Goal: Check status: Check status

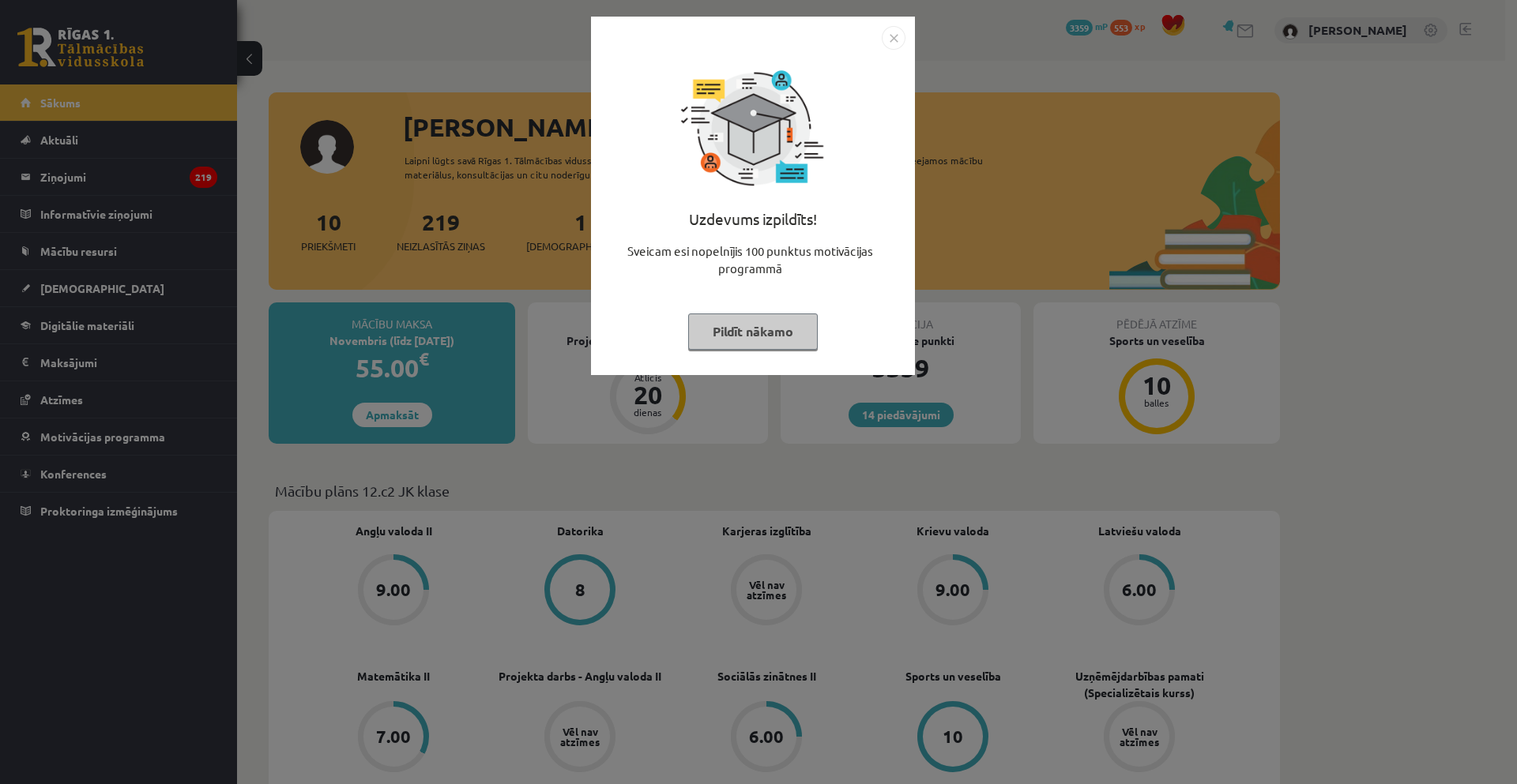
click at [741, 334] on button "Pildīt nākamo" at bounding box center [753, 332] width 130 height 37
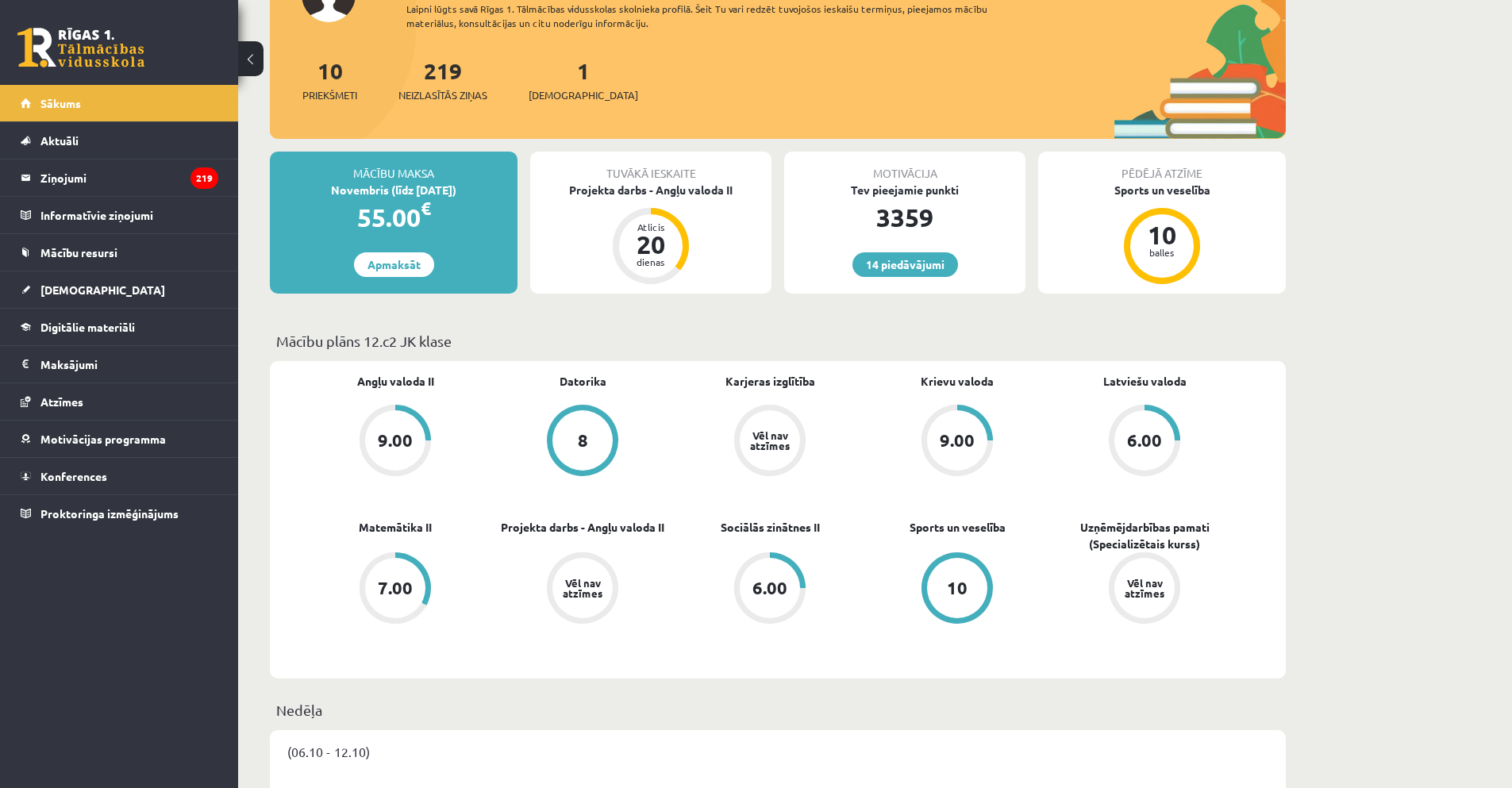
scroll to position [159, 0]
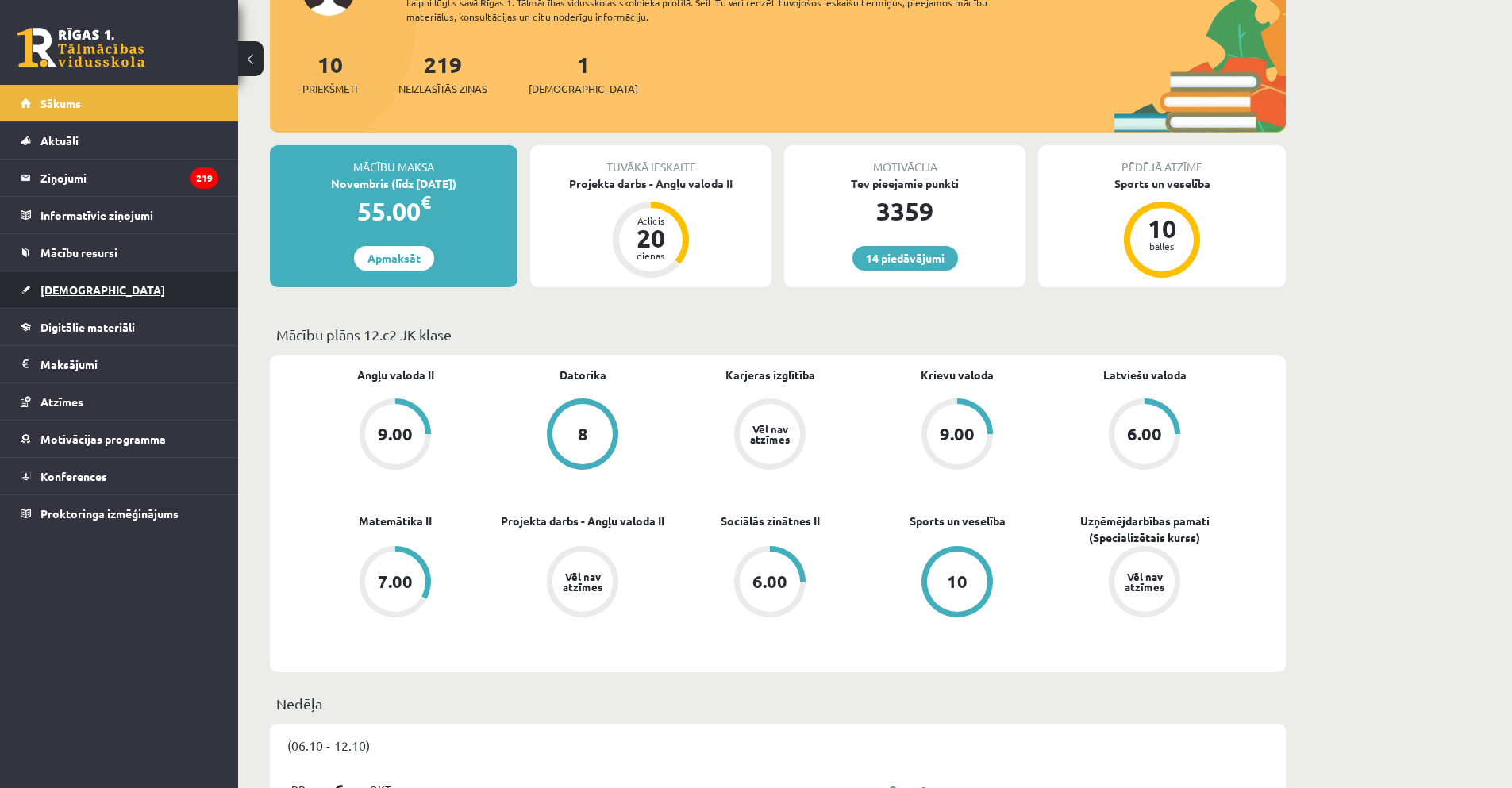
click at [74, 299] on link "[DEMOGRAPHIC_DATA]" at bounding box center [120, 290] width 198 height 37
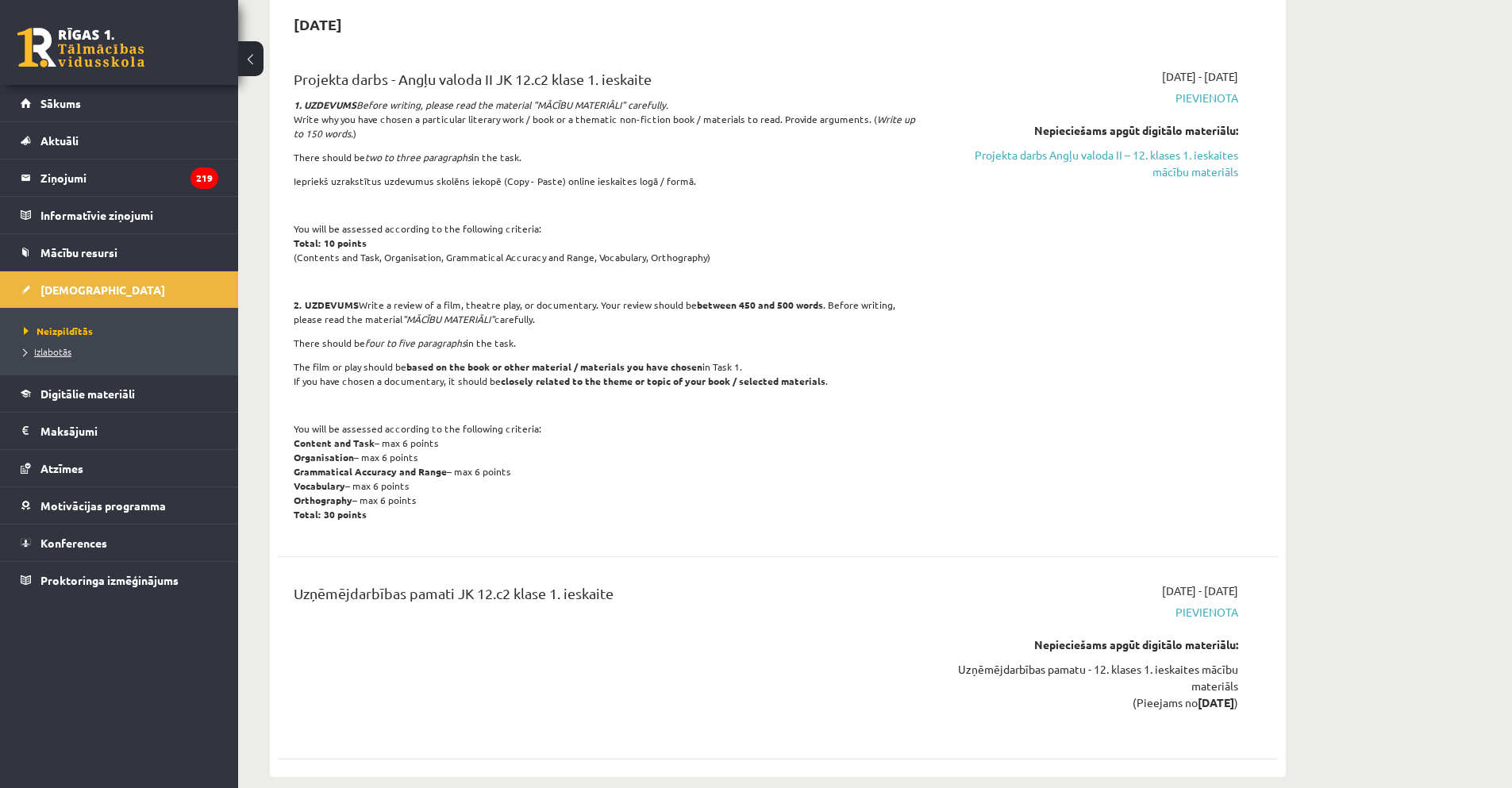
click at [69, 347] on span "Izlabotās" at bounding box center [48, 351] width 48 height 13
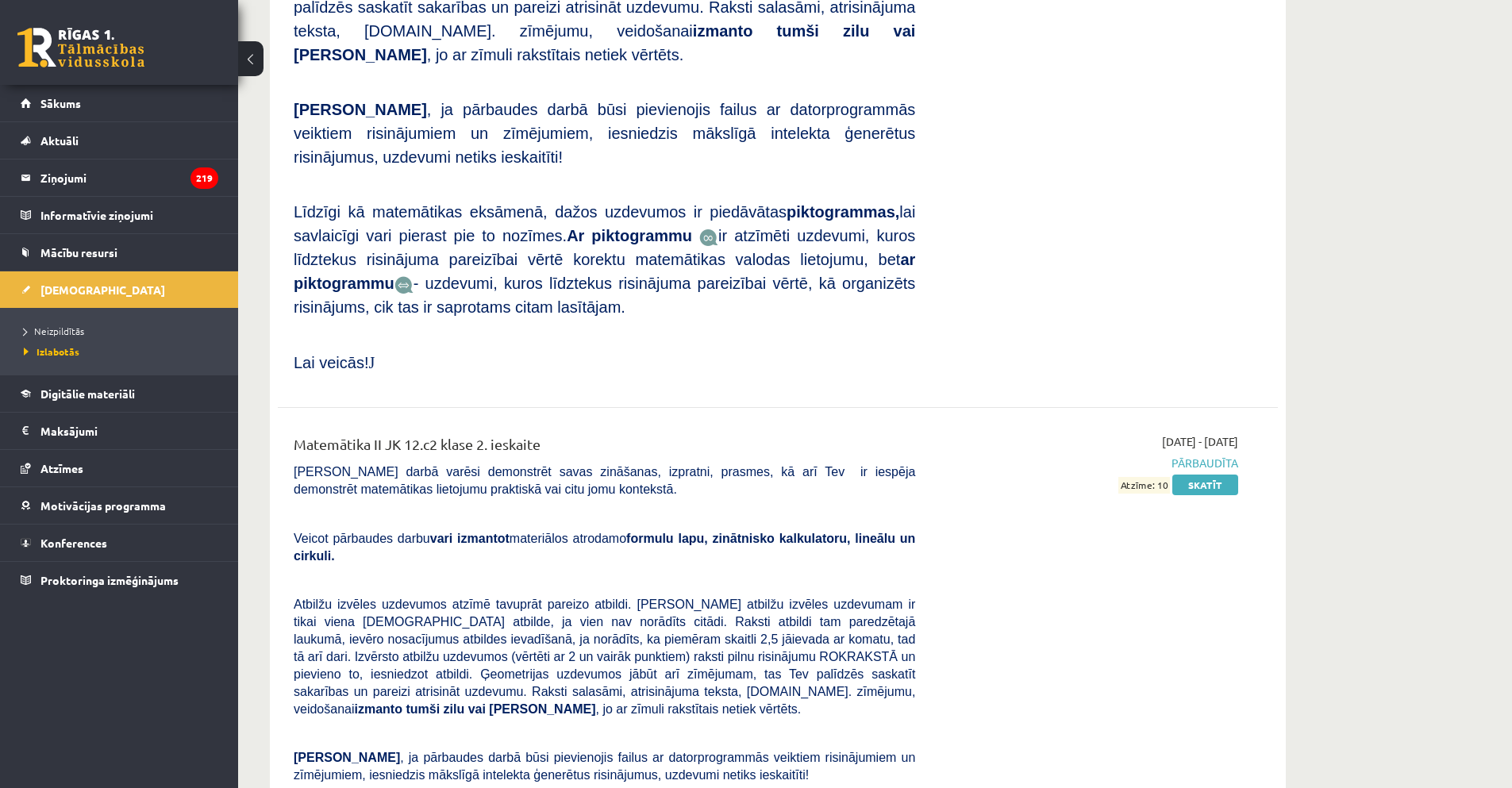
scroll to position [4445, 0]
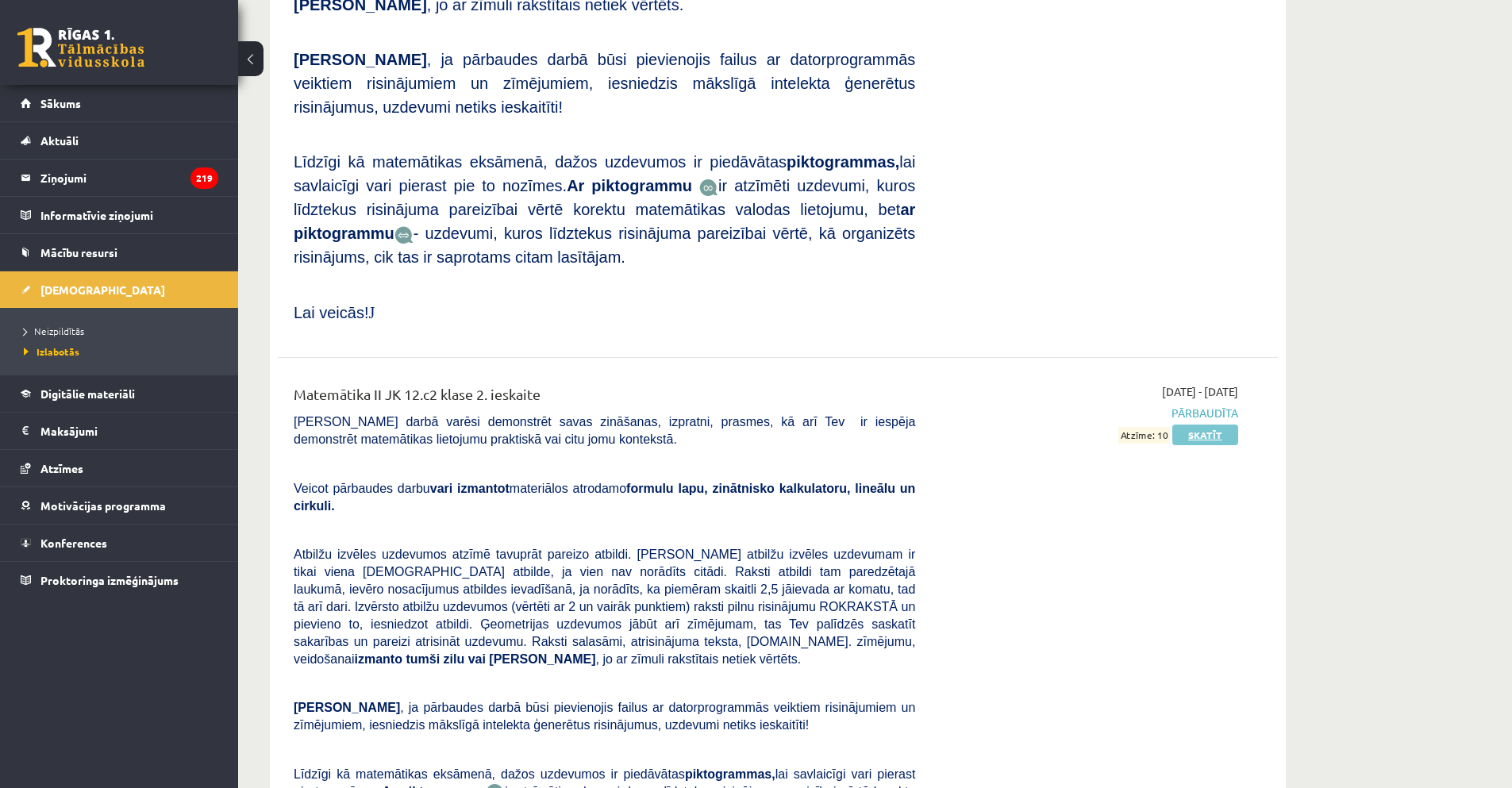
click at [1209, 425] on link "Skatīt" at bounding box center [1205, 435] width 66 height 21
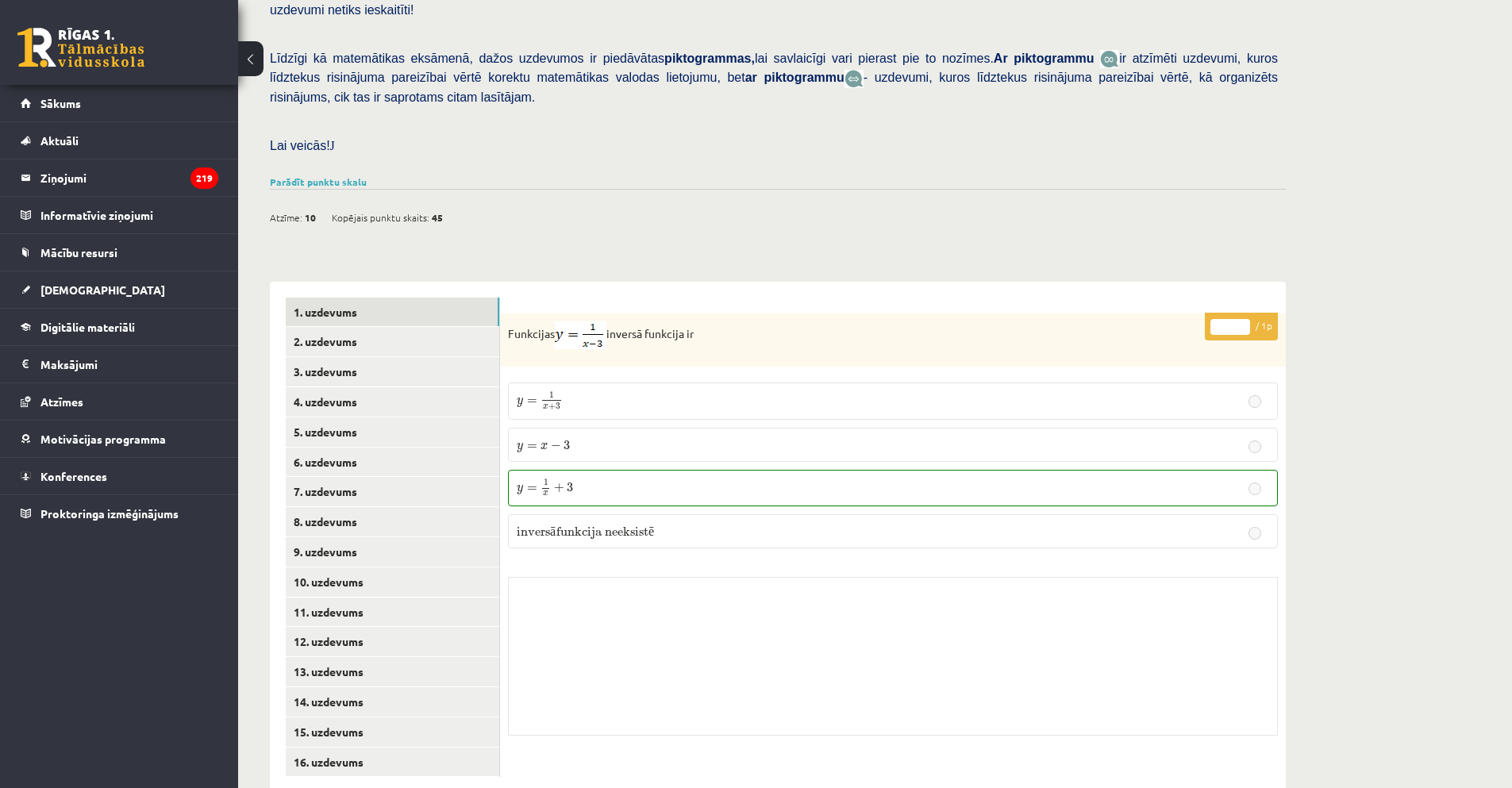
scroll to position [352, 0]
click at [306, 175] on link "Parādīt punktu skalu" at bounding box center [318, 181] width 97 height 13
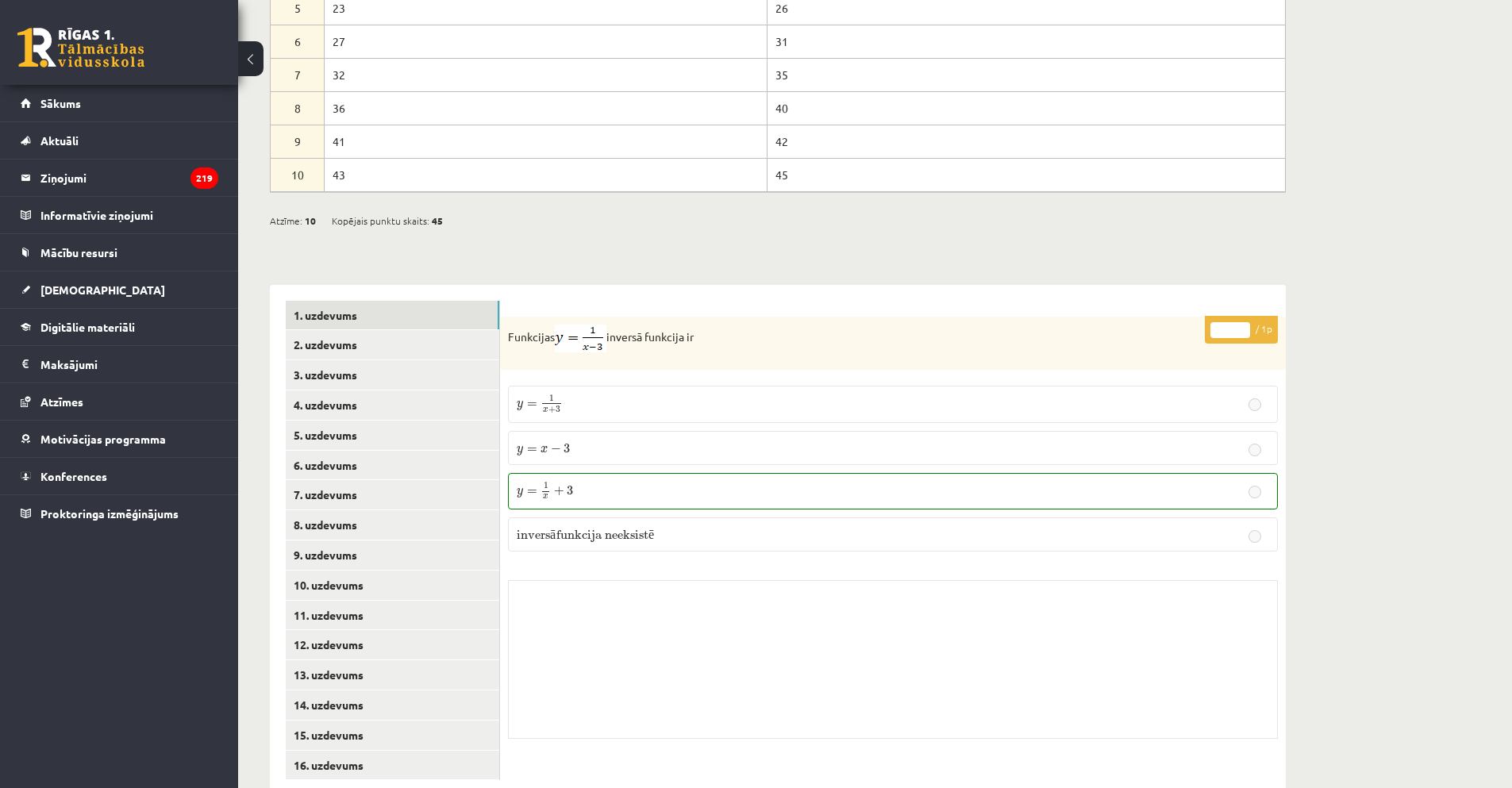
scroll to position [724, 0]
drag, startPoint x: 1043, startPoint y: 343, endPoint x: 833, endPoint y: 258, distance: 226.6
click at [833, 281] on div "* / 1p Funkcijas inversā funkcija ir y = 1 x + 3 y = 1 x + 3 y = x − 3 y = x − …" at bounding box center [893, 537] width 786 height 512
click at [319, 327] on link "2. uzdevums" at bounding box center [392, 341] width 213 height 30
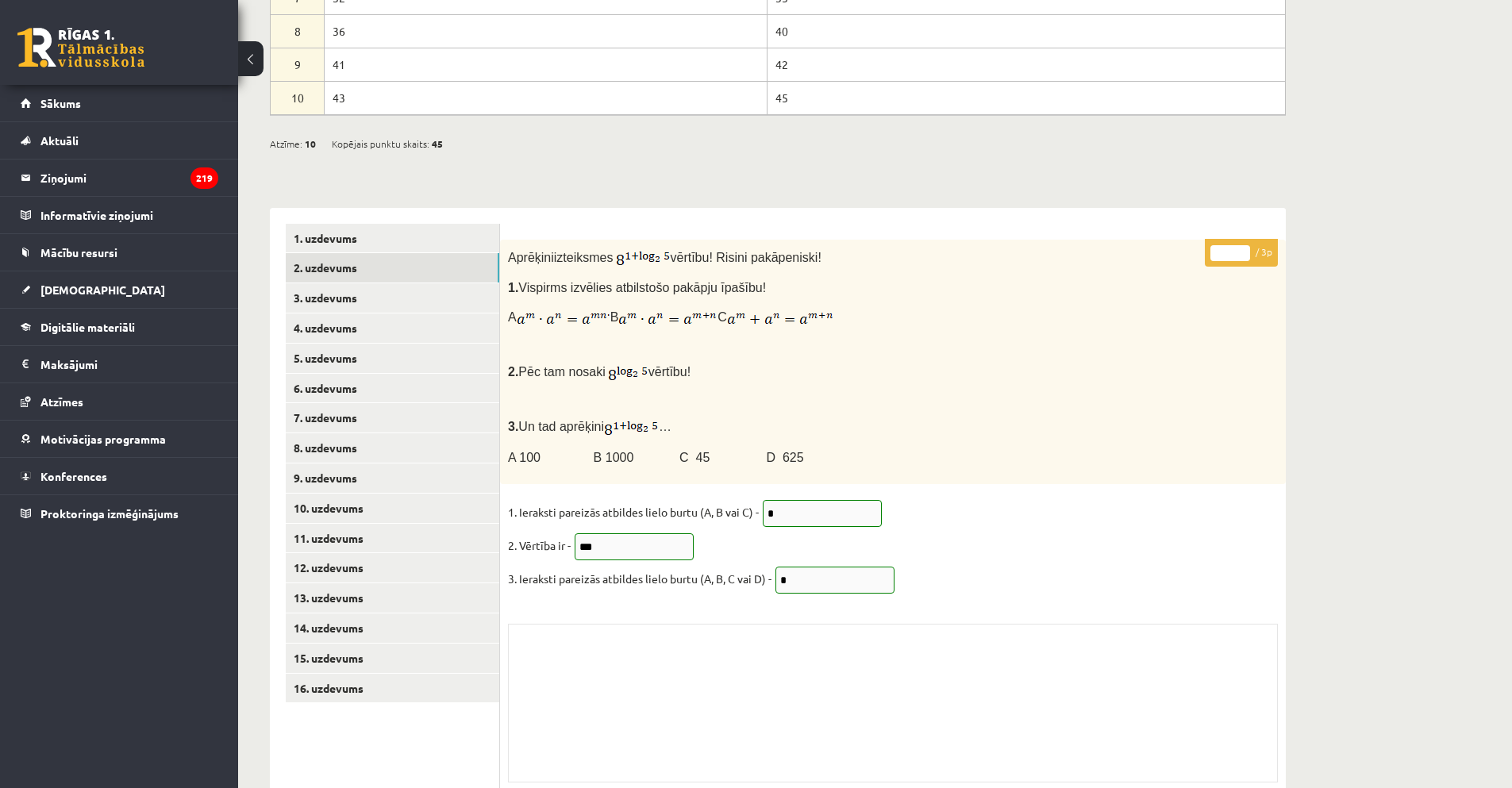
scroll to position [803, 0]
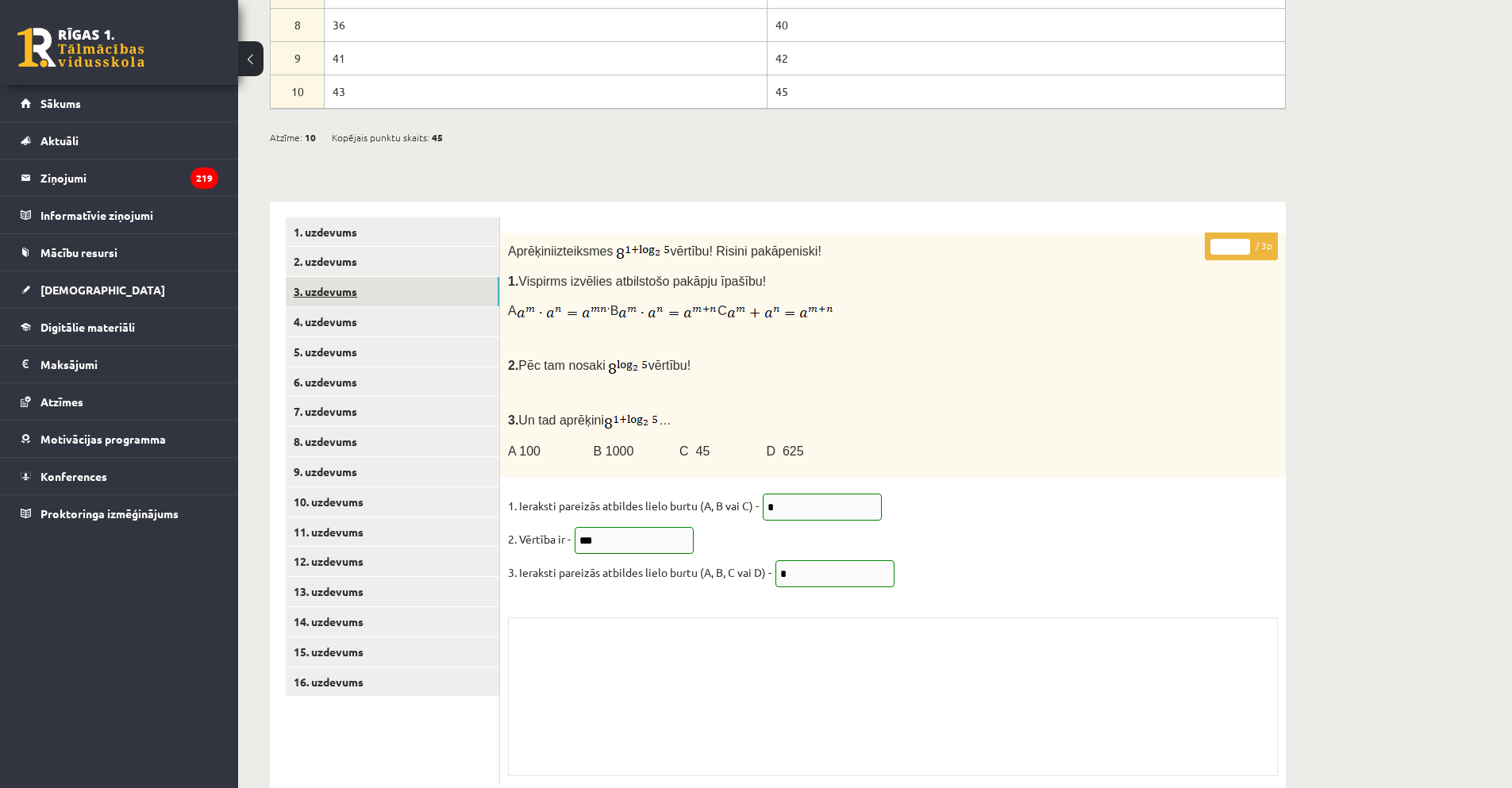
click at [328, 277] on link "3. uzdevums" at bounding box center [392, 291] width 213 height 30
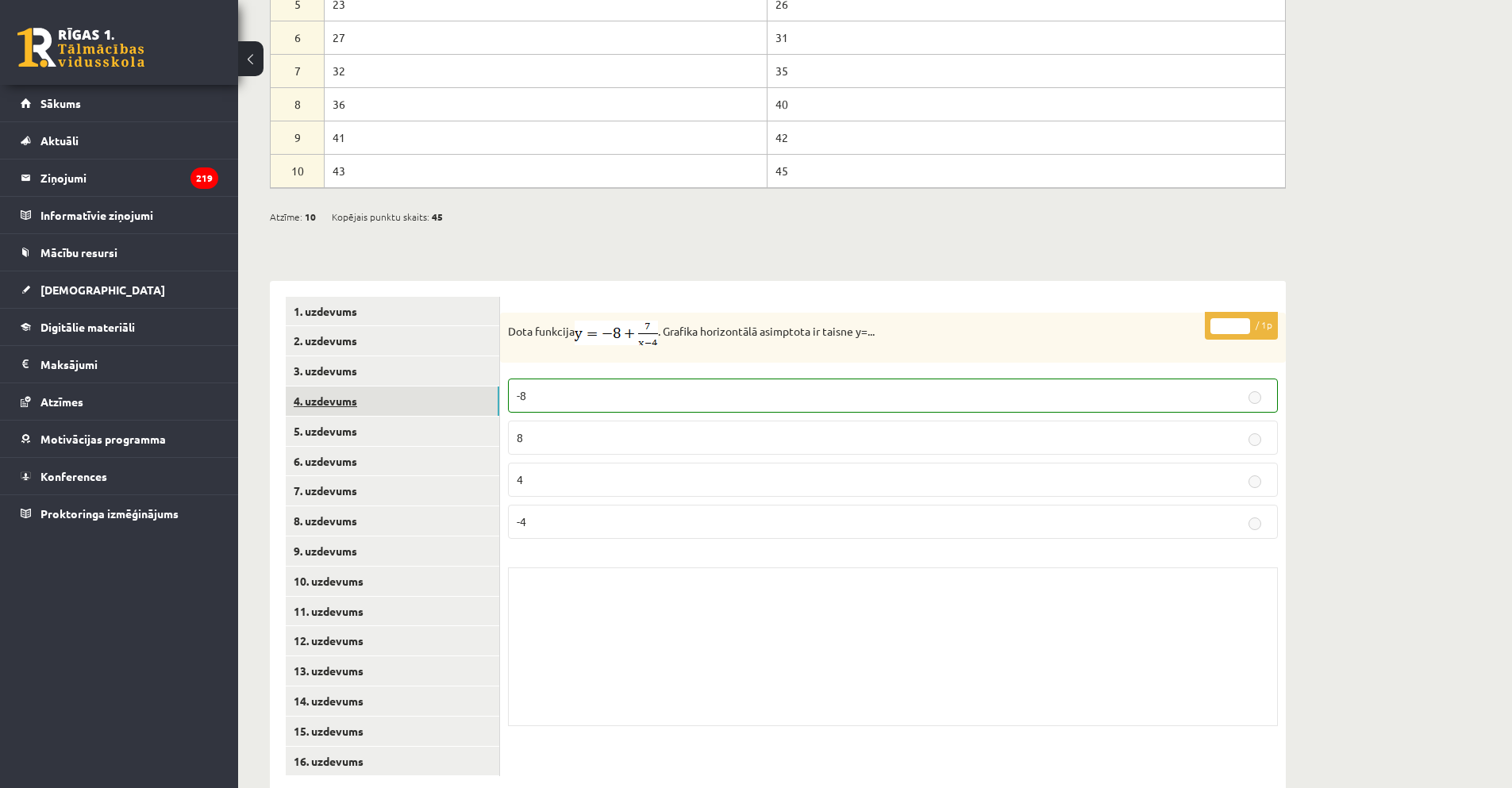
click at [334, 386] on link "4. uzdevums" at bounding box center [392, 401] width 213 height 30
click at [331, 386] on link "4. uzdevums" at bounding box center [392, 401] width 213 height 30
click at [329, 417] on link "5. uzdevums" at bounding box center [392, 431] width 213 height 30
click at [314, 417] on link "5. uzdevums" at bounding box center [392, 431] width 213 height 30
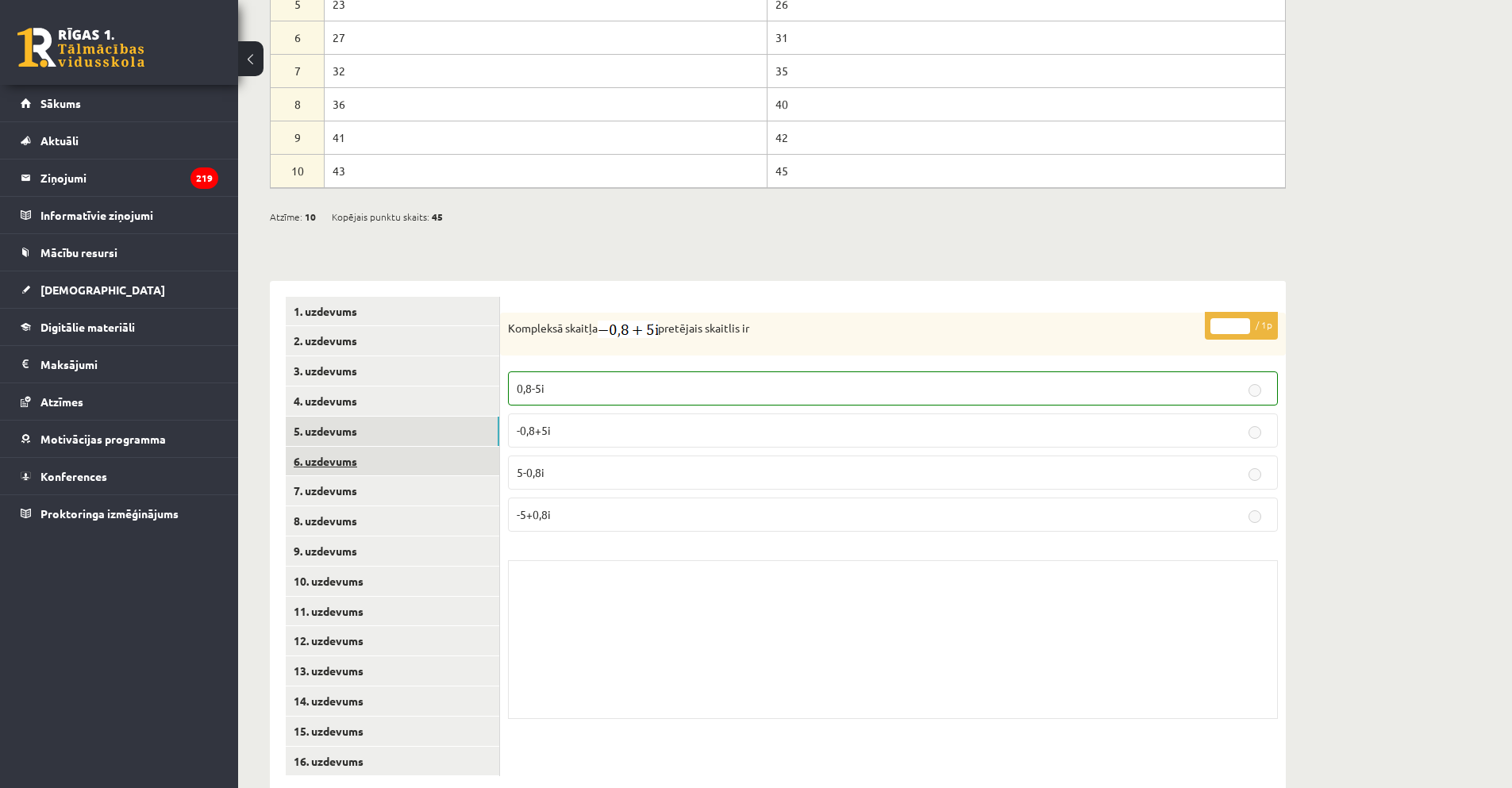
click at [325, 447] on link "6. uzdevums" at bounding box center [392, 461] width 213 height 30
click at [321, 447] on link "6. uzdevums" at bounding box center [392, 461] width 213 height 30
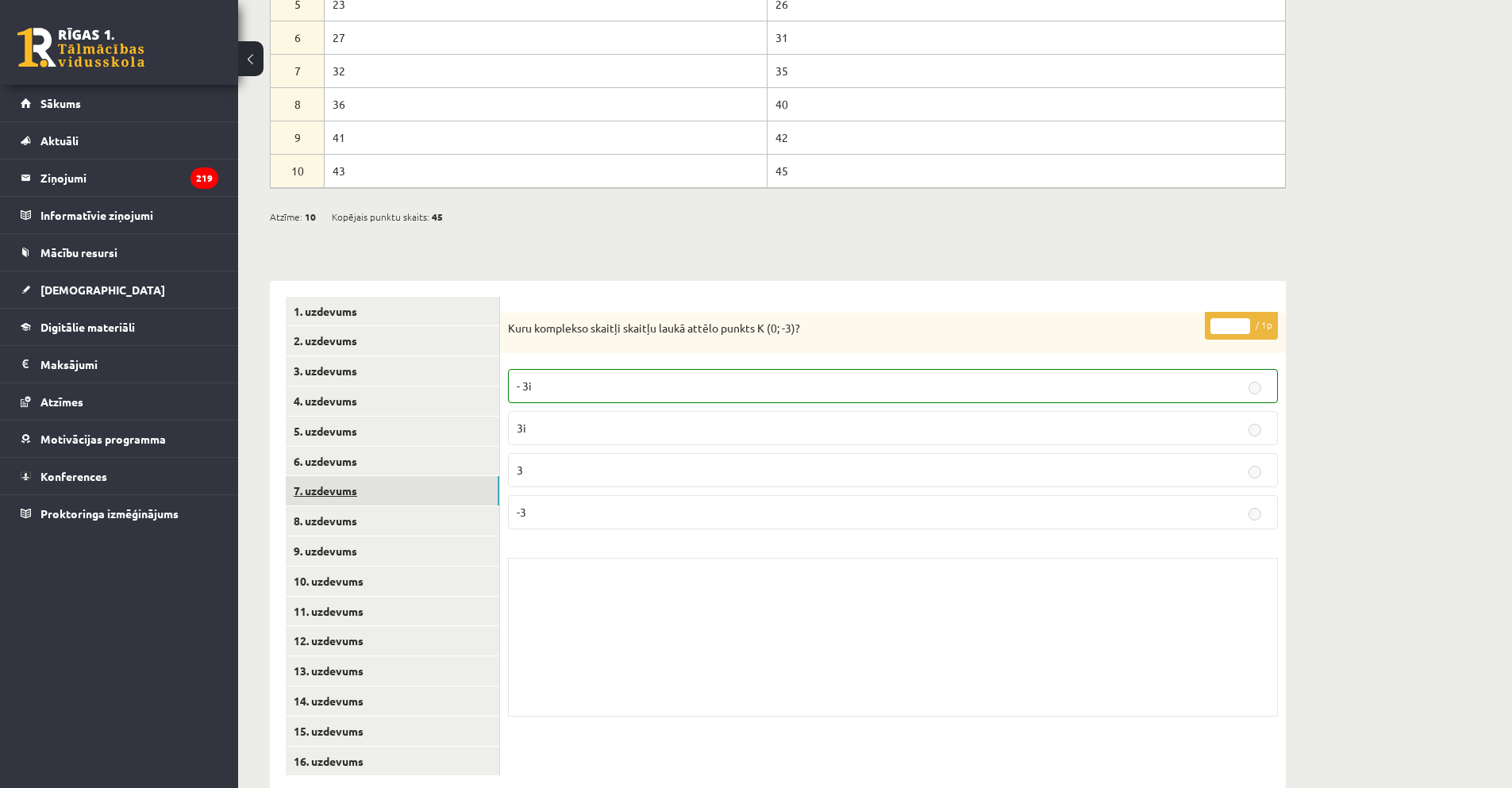
click at [321, 476] on link "7. uzdevums" at bounding box center [392, 490] width 213 height 30
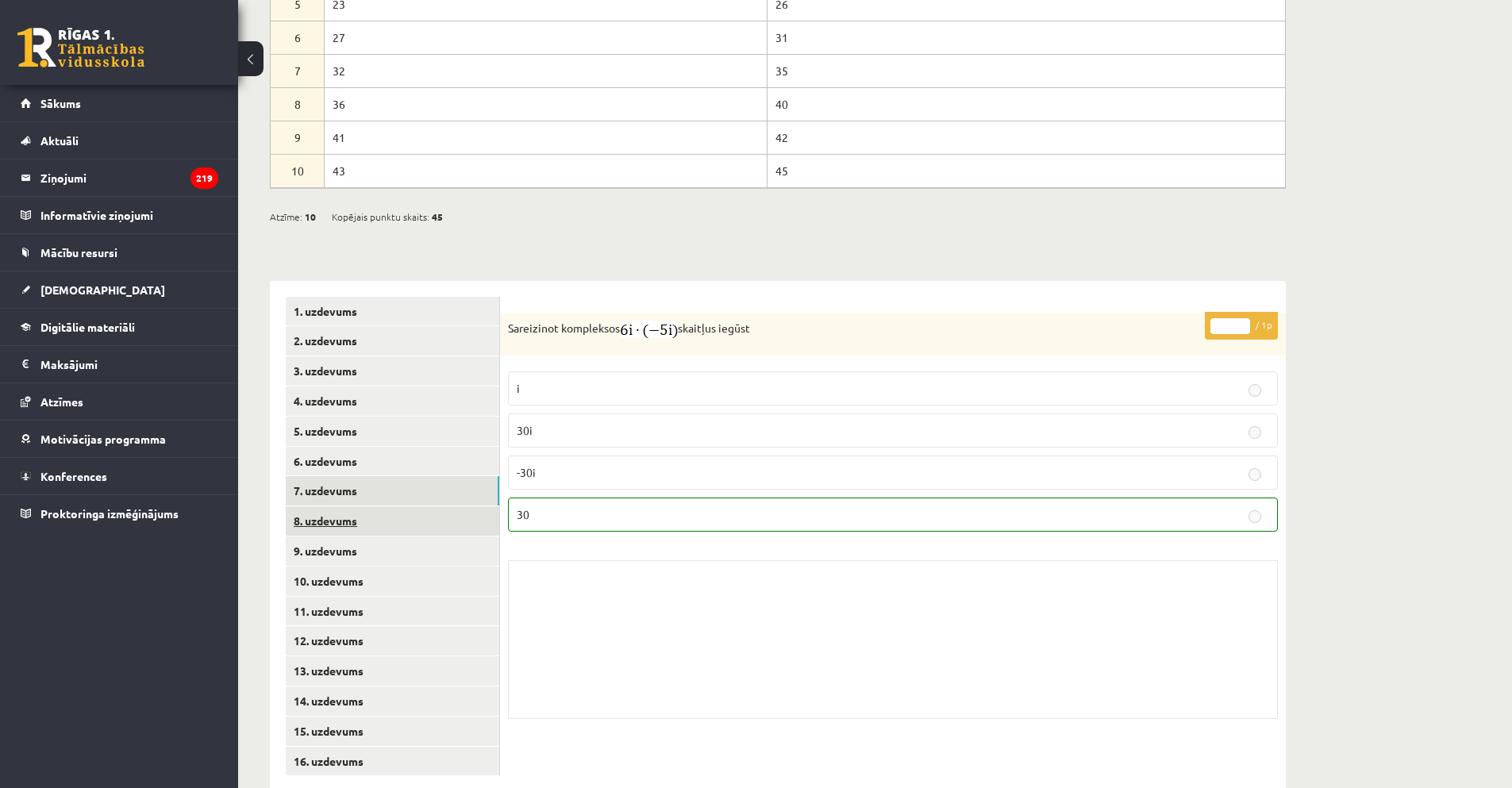
click at [336, 506] on link "8. uzdevums" at bounding box center [392, 521] width 213 height 30
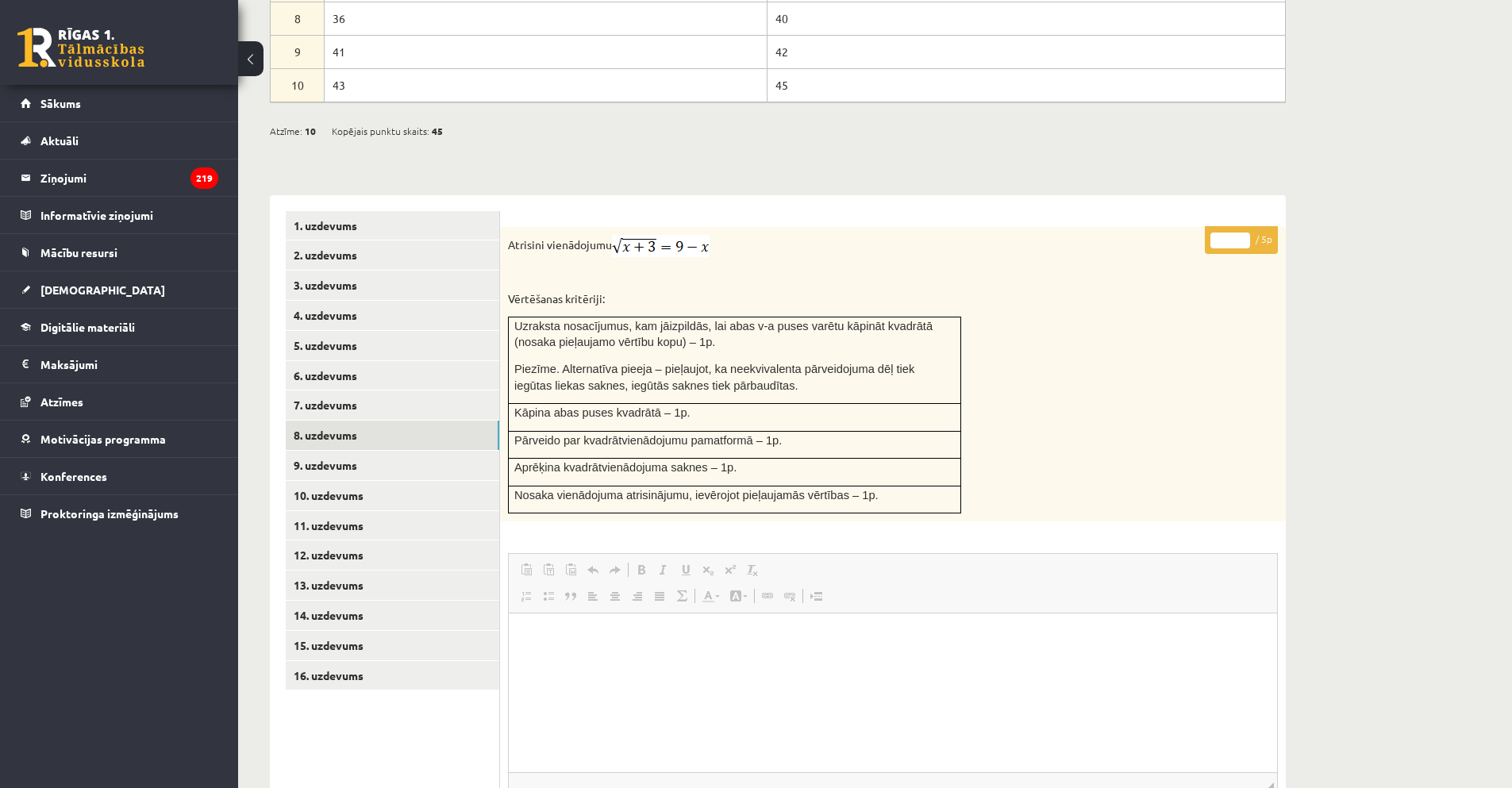
scroll to position [803, 0]
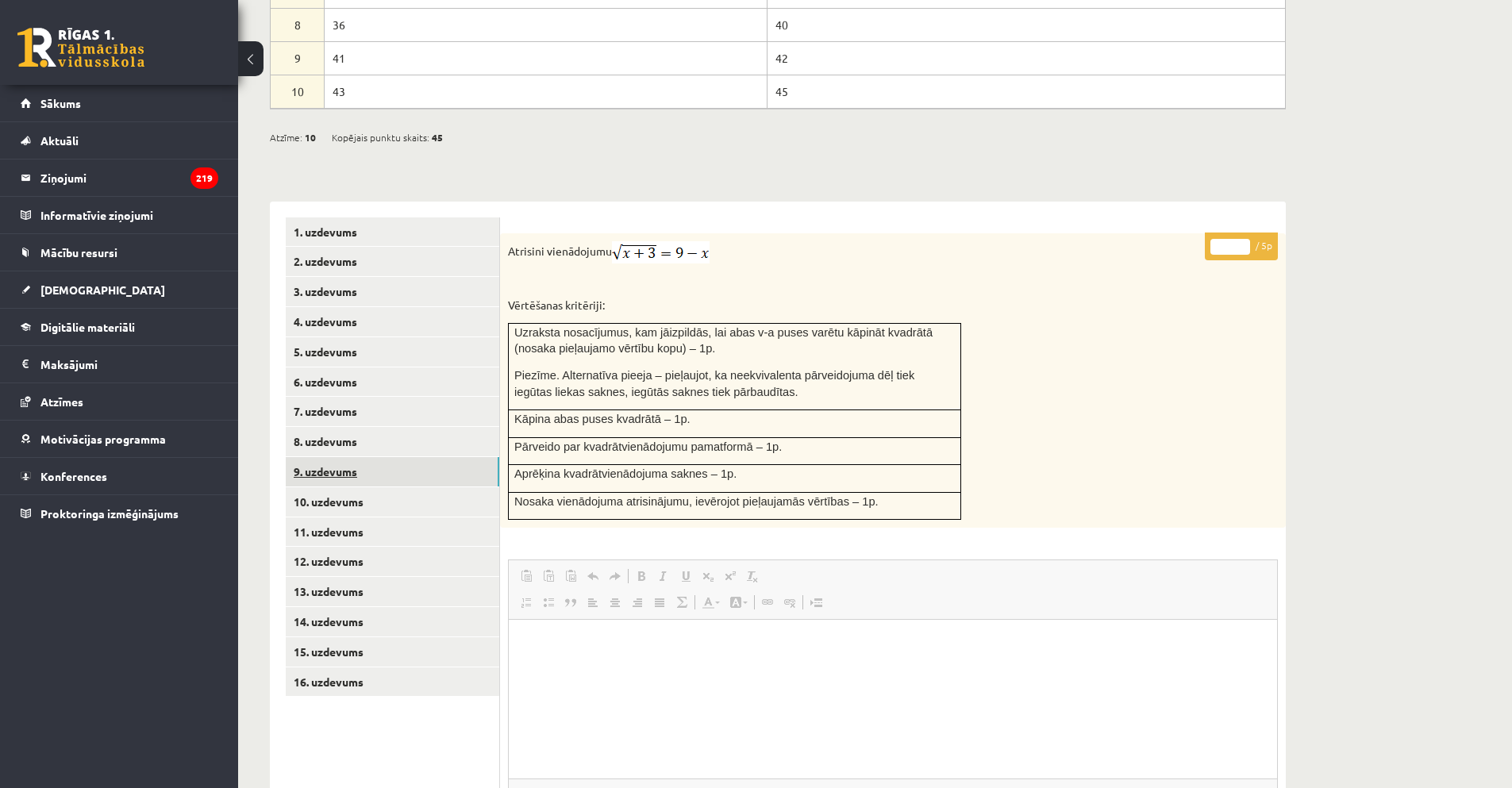
click at [312, 457] on link "9. uzdevums" at bounding box center [392, 472] width 213 height 30
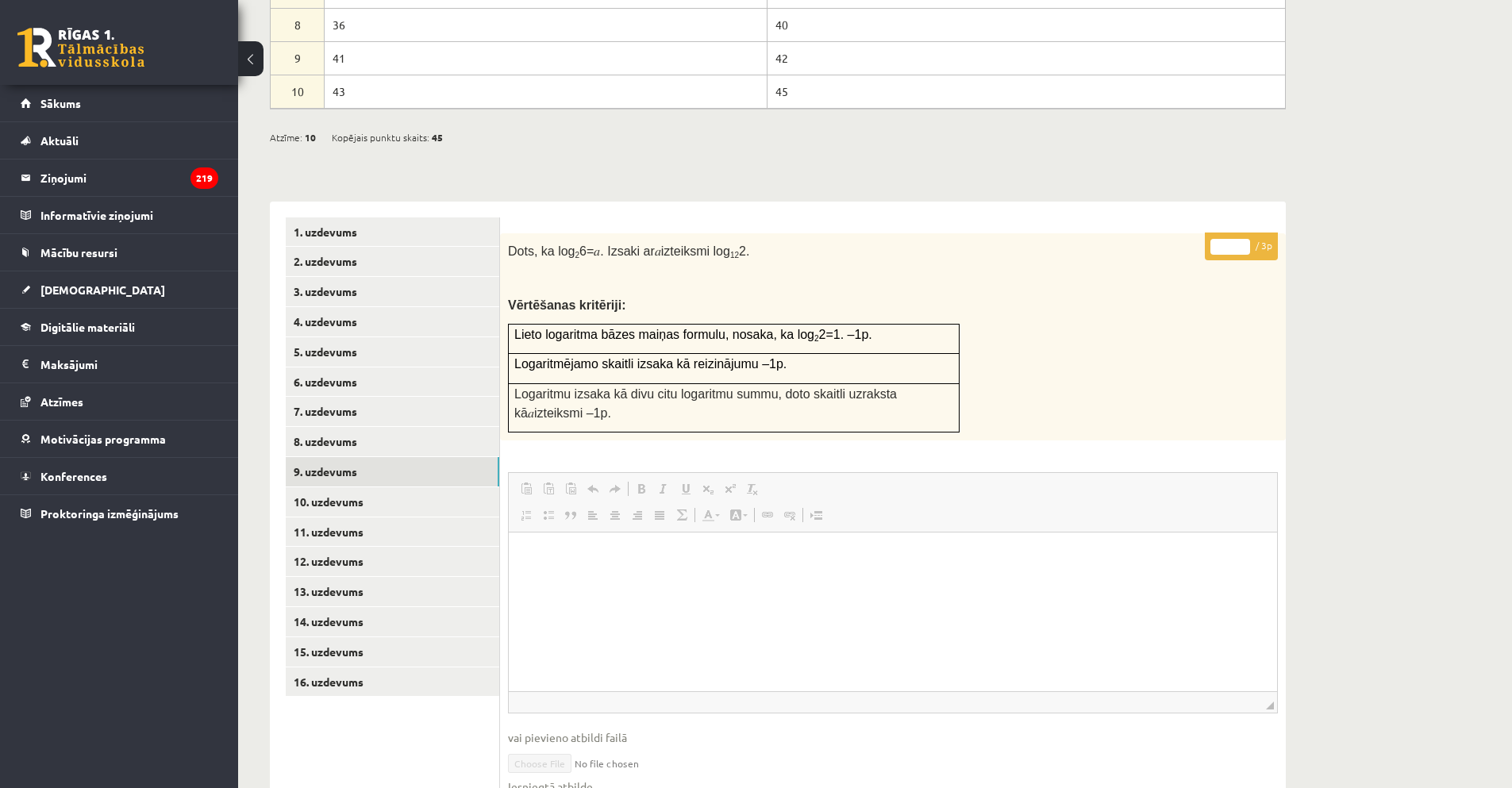
scroll to position [0, 0]
click at [344, 487] on link "10. uzdevums" at bounding box center [392, 501] width 213 height 30
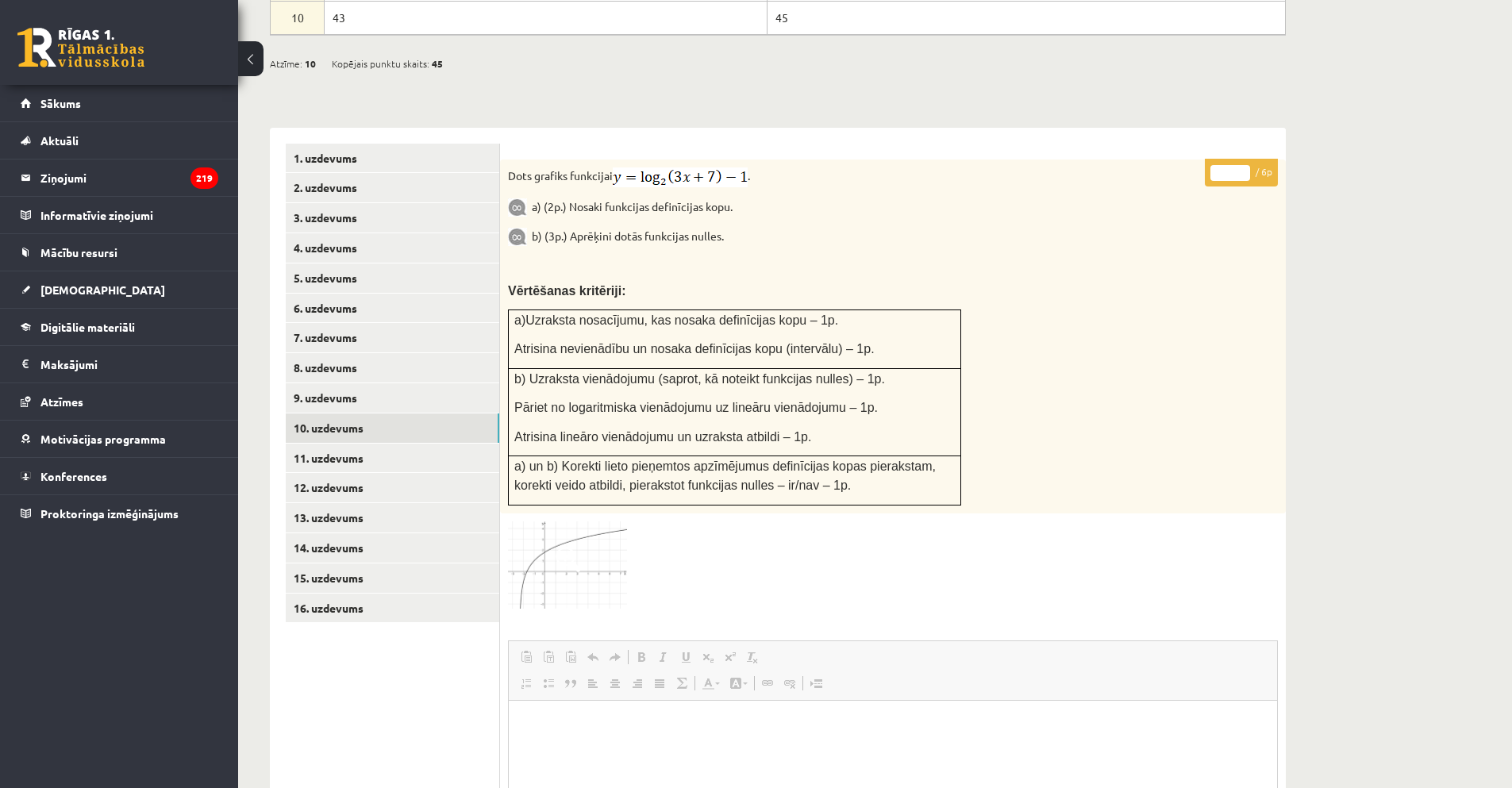
scroll to position [882, 0]
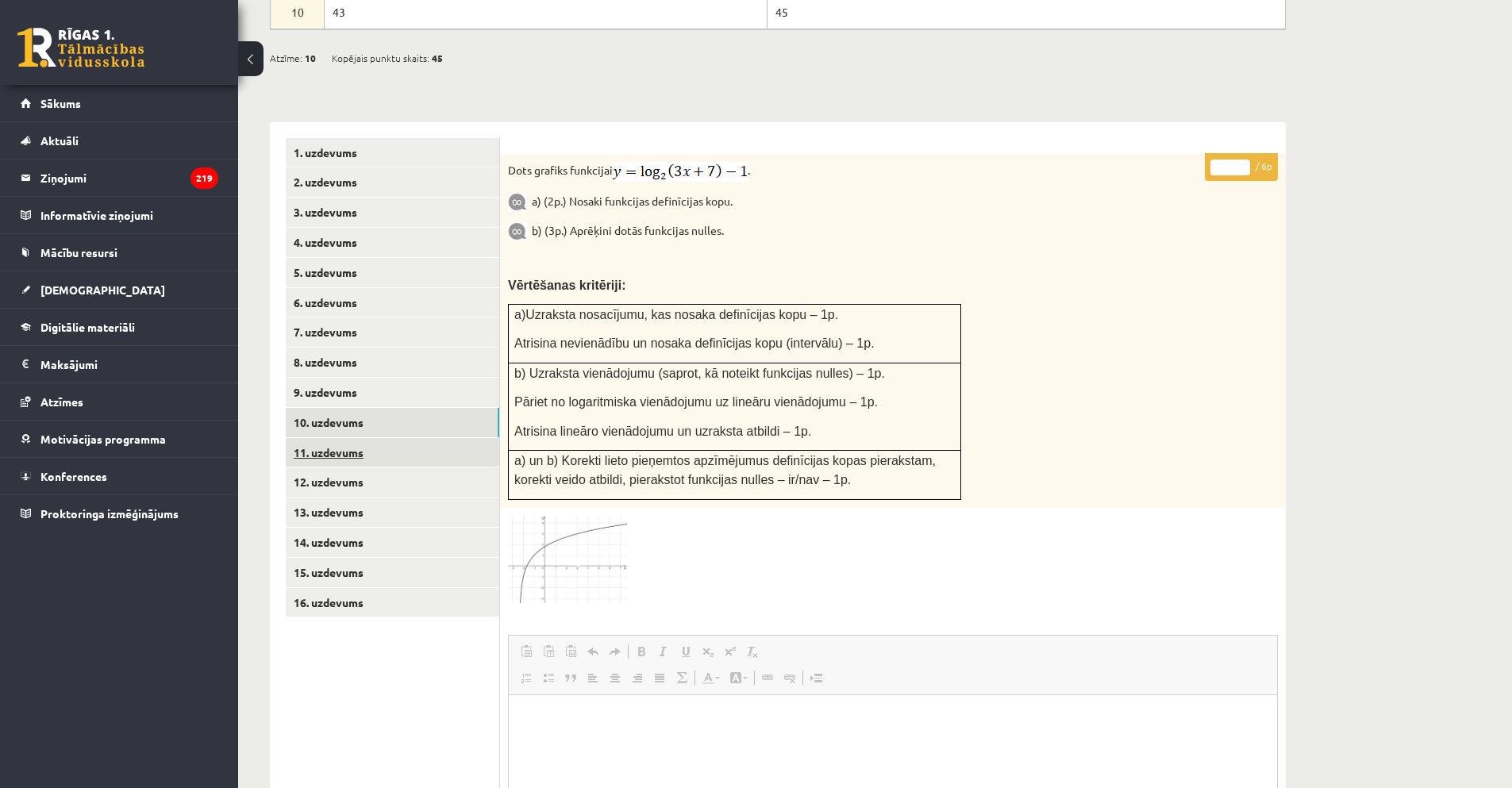
click at [337, 438] on link "11. uzdevums" at bounding box center [392, 453] width 213 height 30
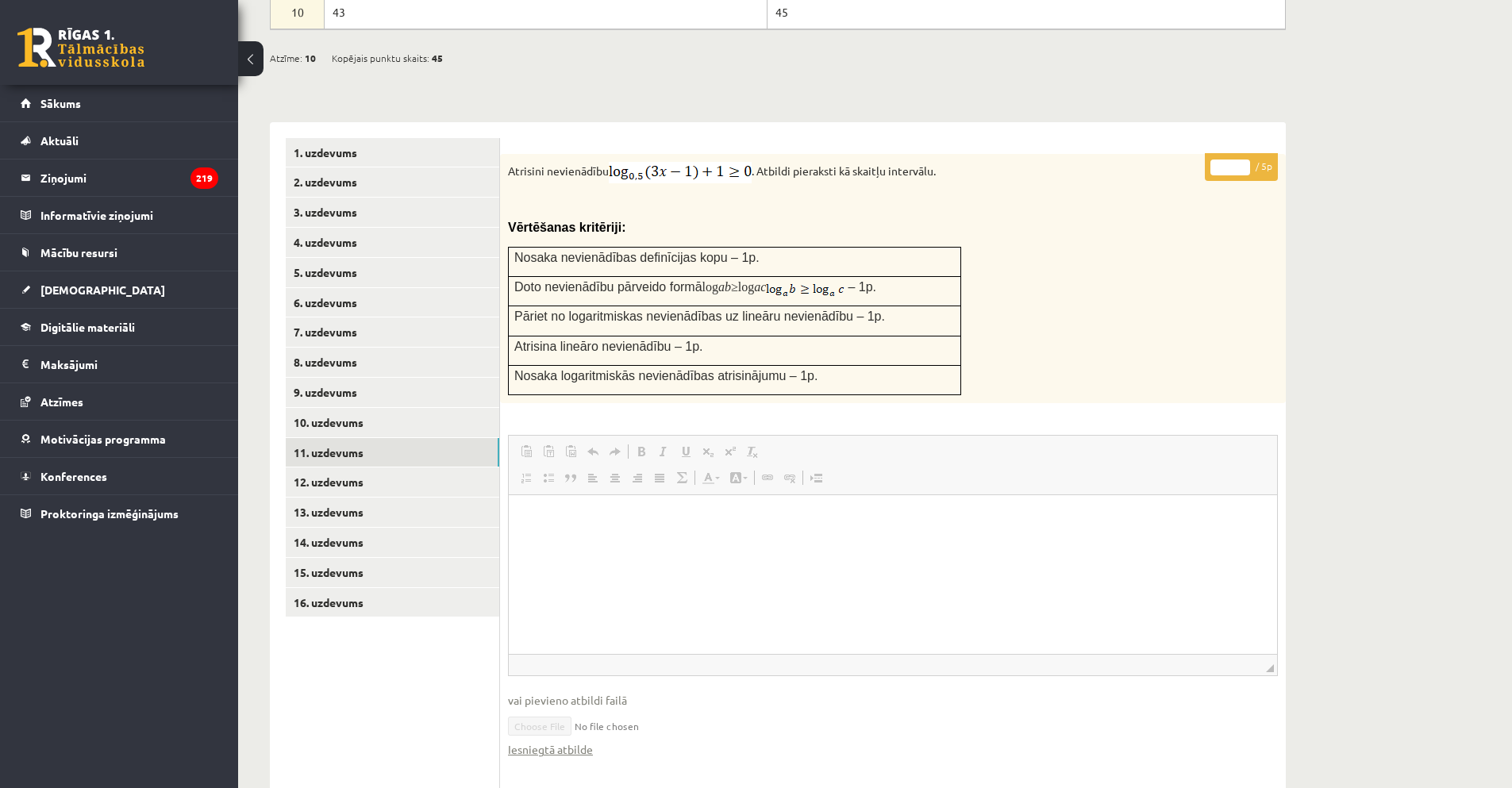
scroll to position [0, 0]
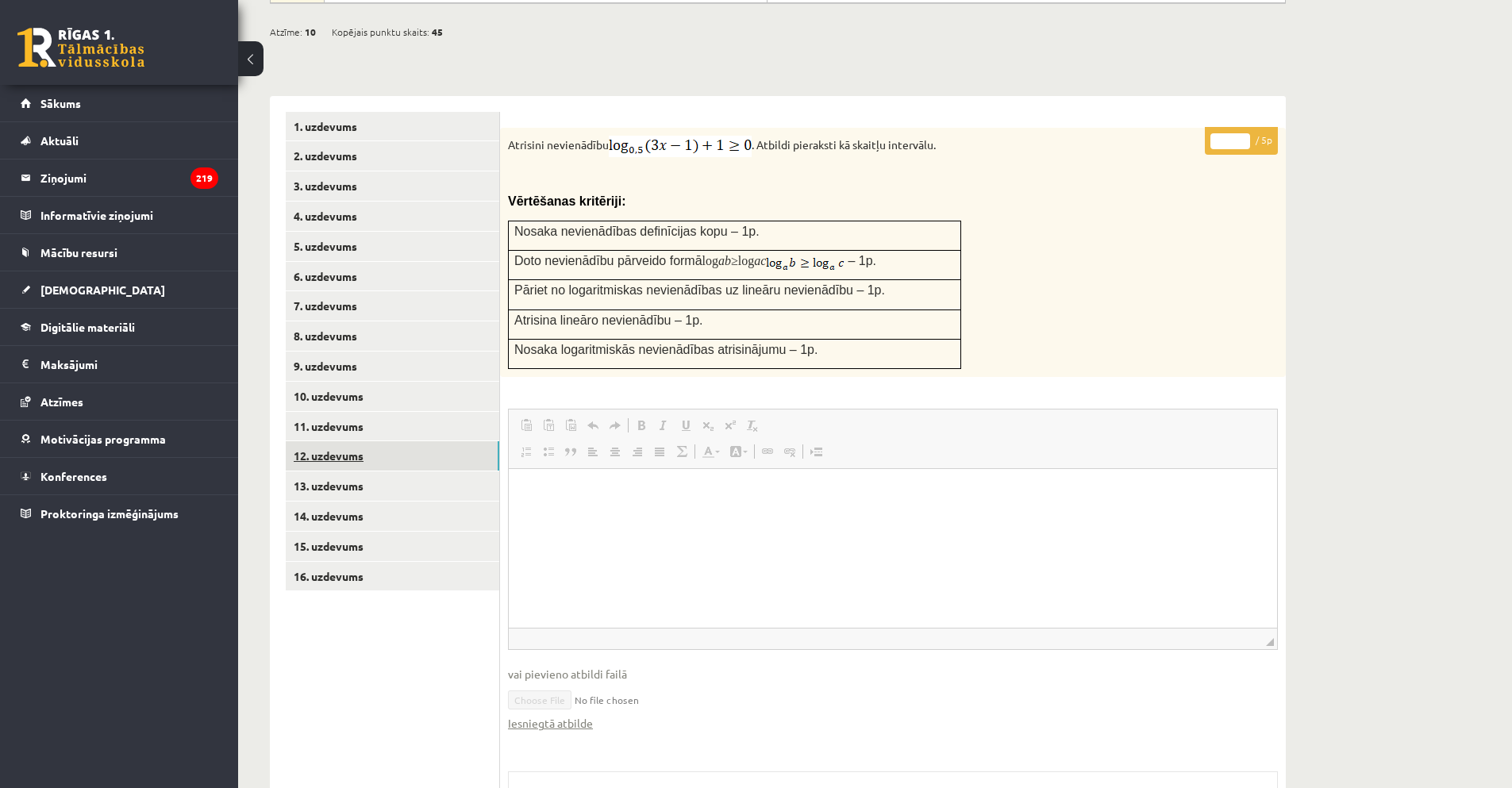
click at [354, 442] on link "12. uzdevums" at bounding box center [392, 456] width 213 height 30
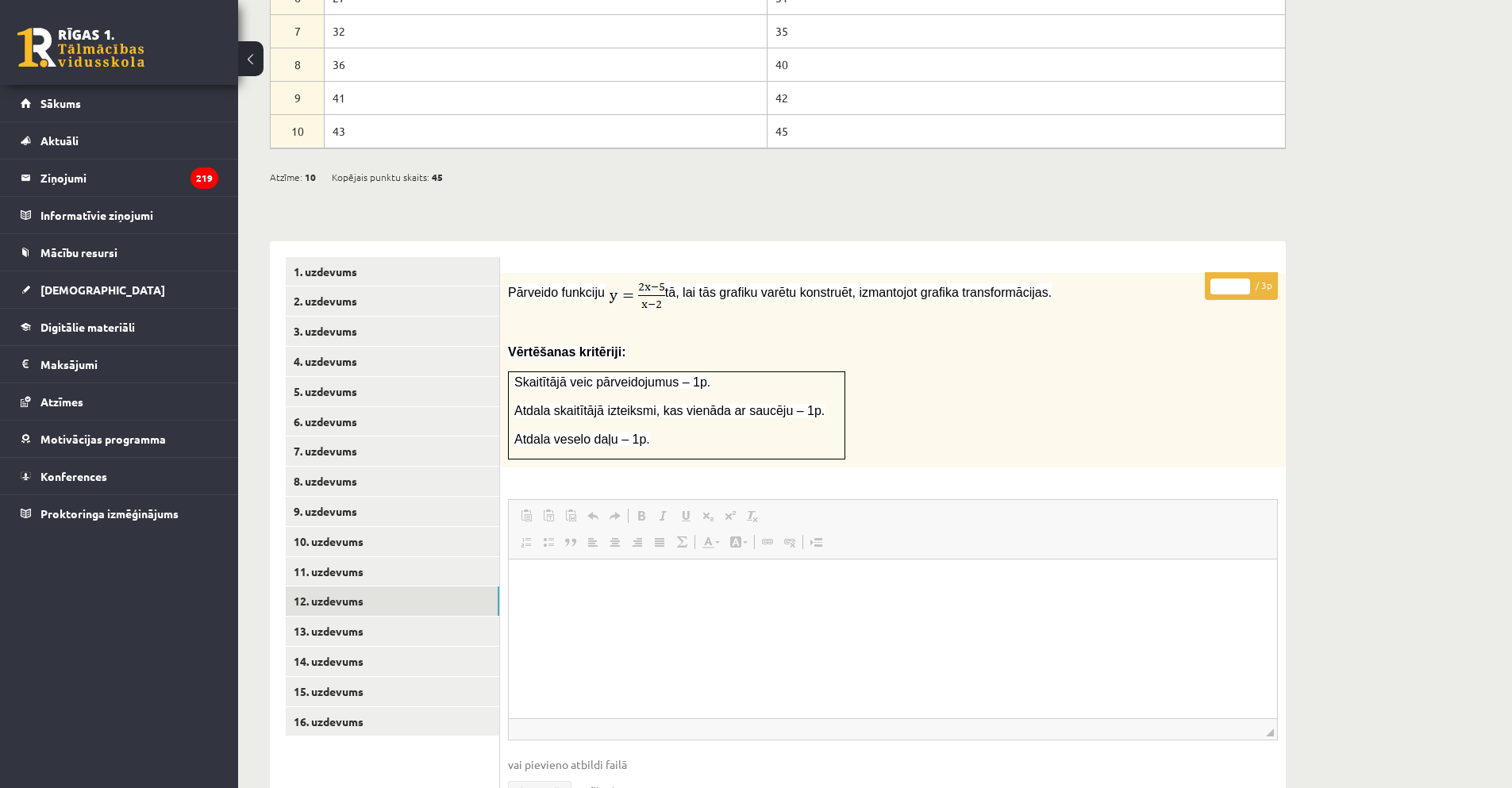
scroll to position [775, 0]
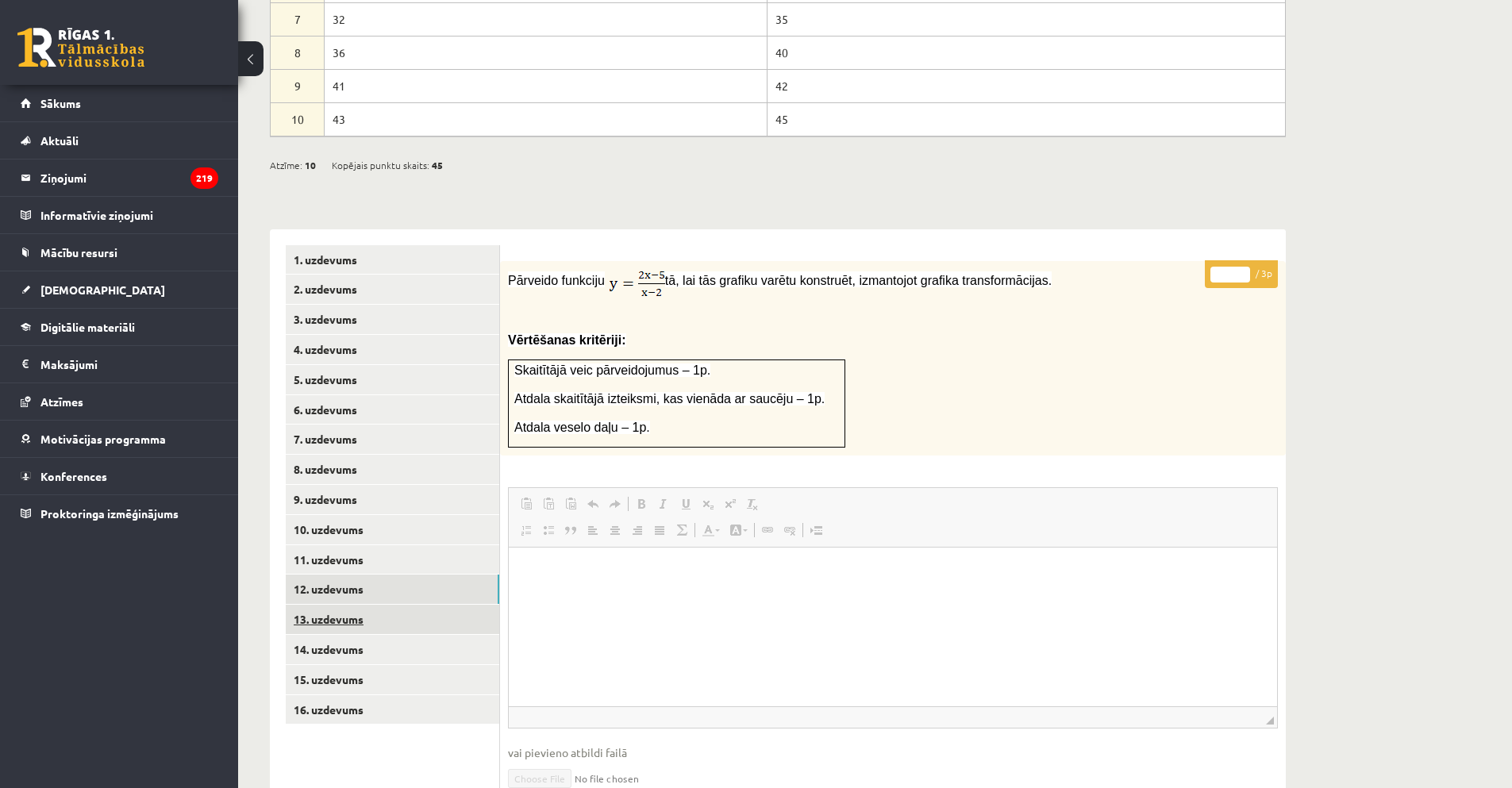
click at [326, 604] on link "13. uzdevums" at bounding box center [392, 619] width 213 height 30
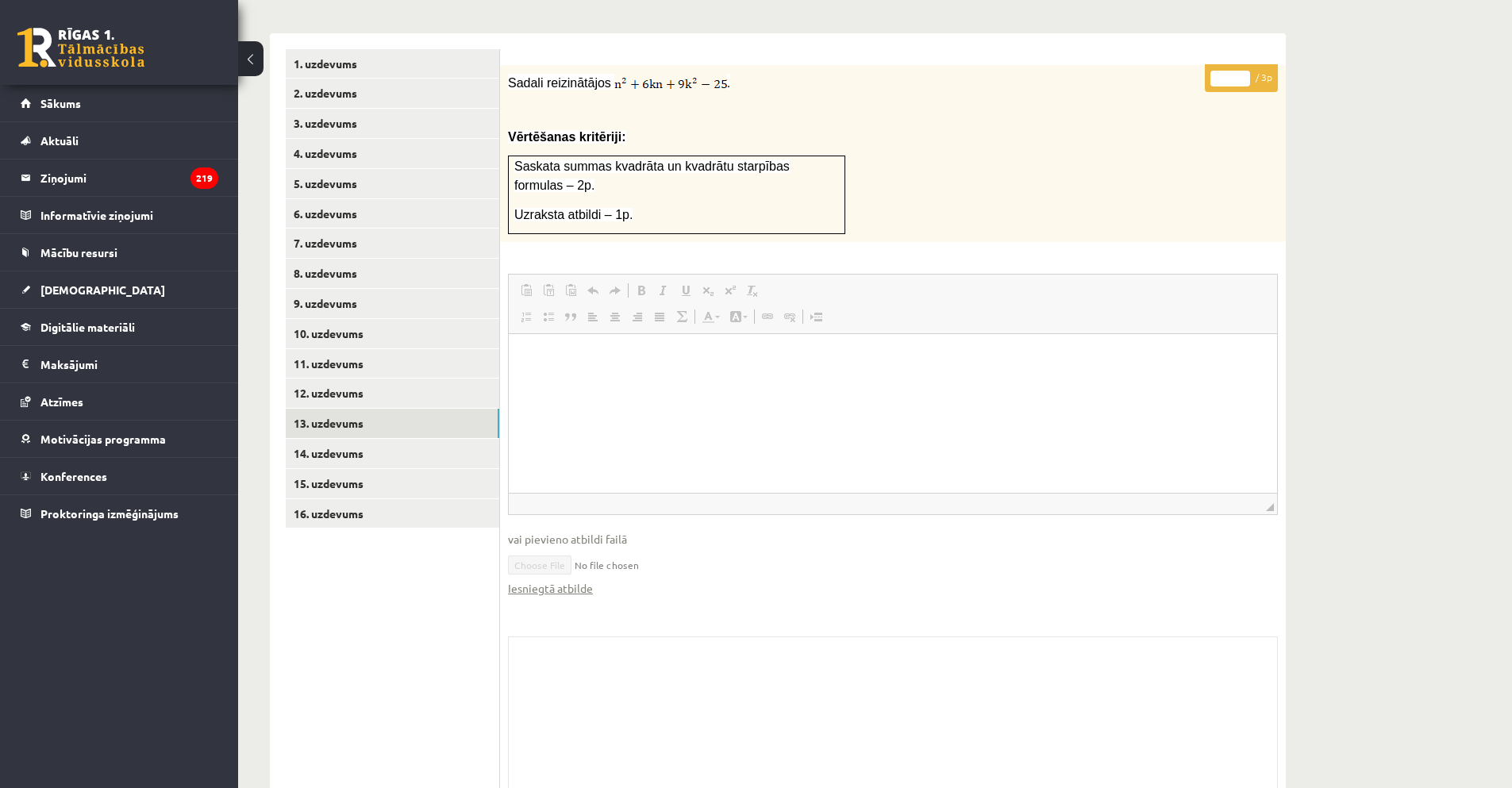
scroll to position [978, 0]
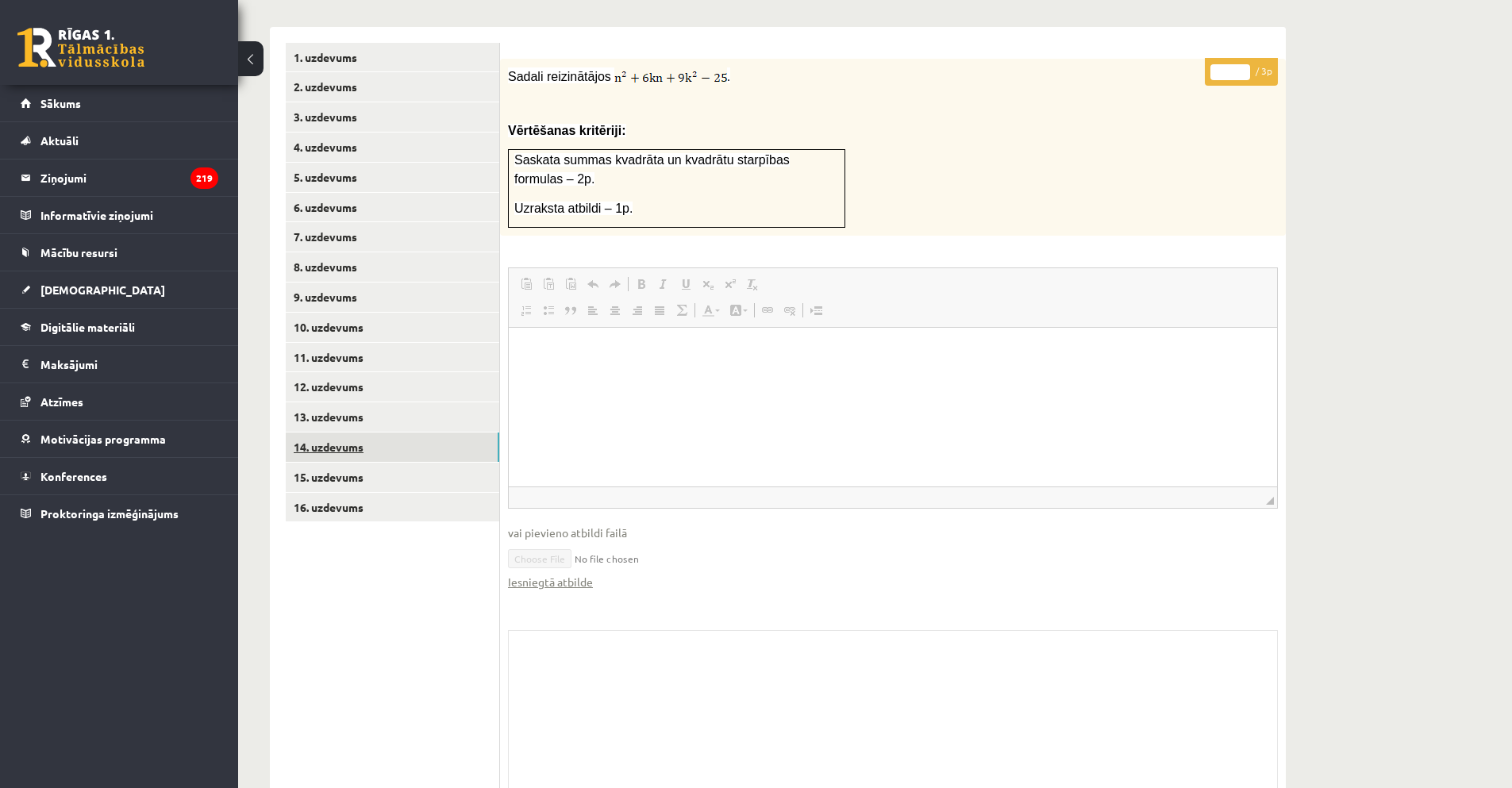
click at [331, 433] on link "14. uzdevums" at bounding box center [392, 447] width 213 height 30
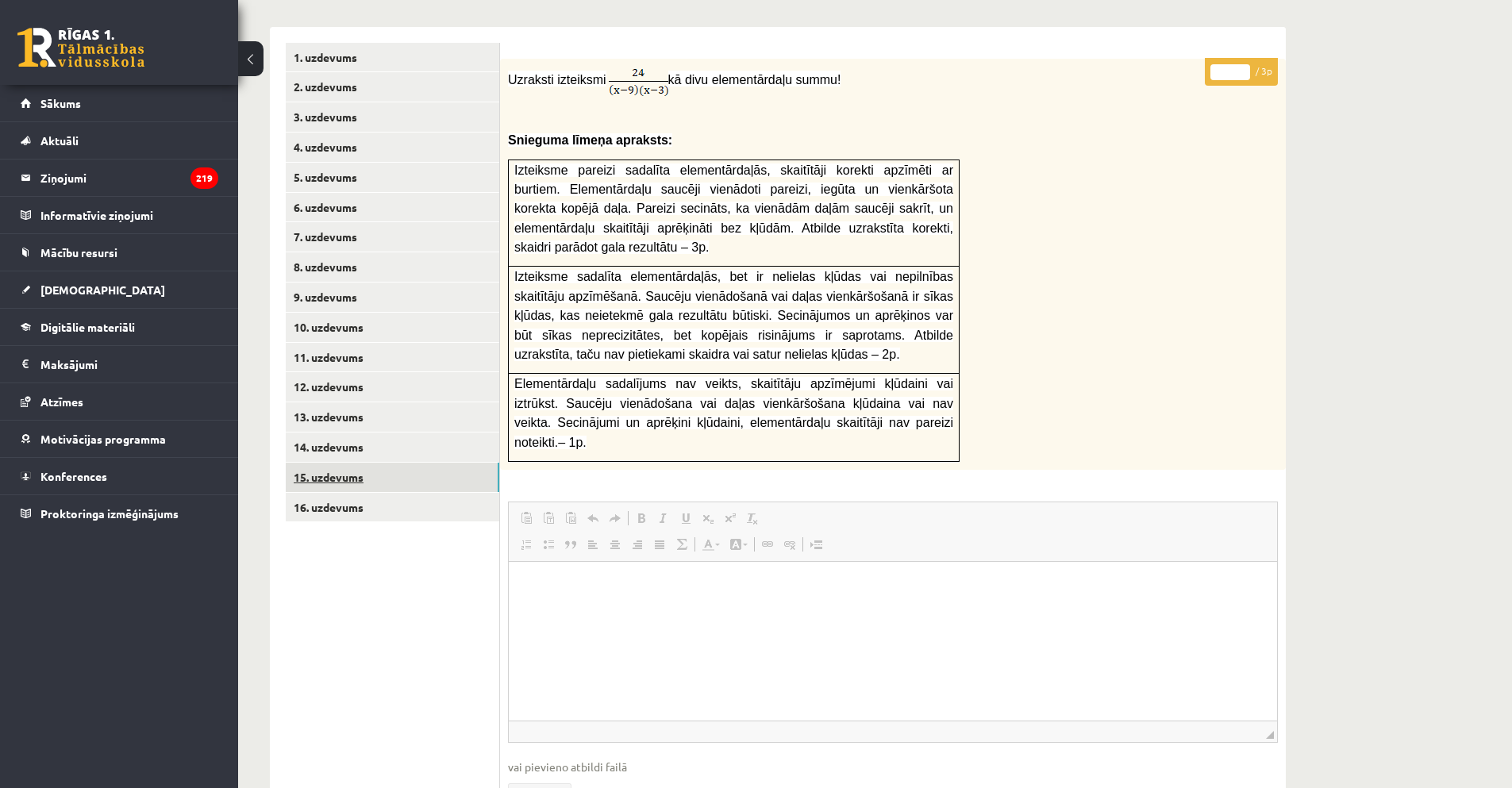
click at [351, 463] on link "15. uzdevums" at bounding box center [392, 477] width 213 height 30
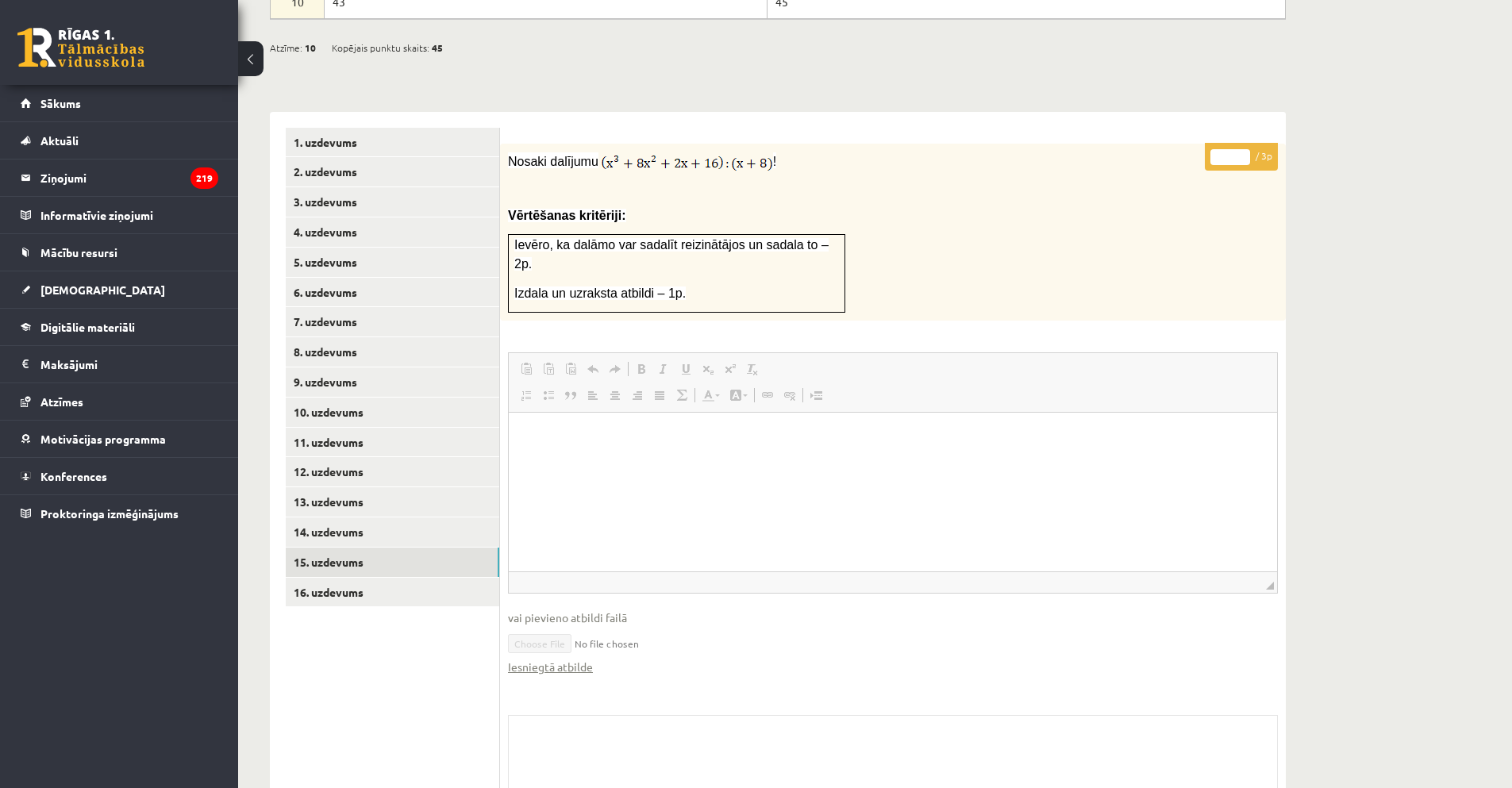
scroll to position [898, 0]
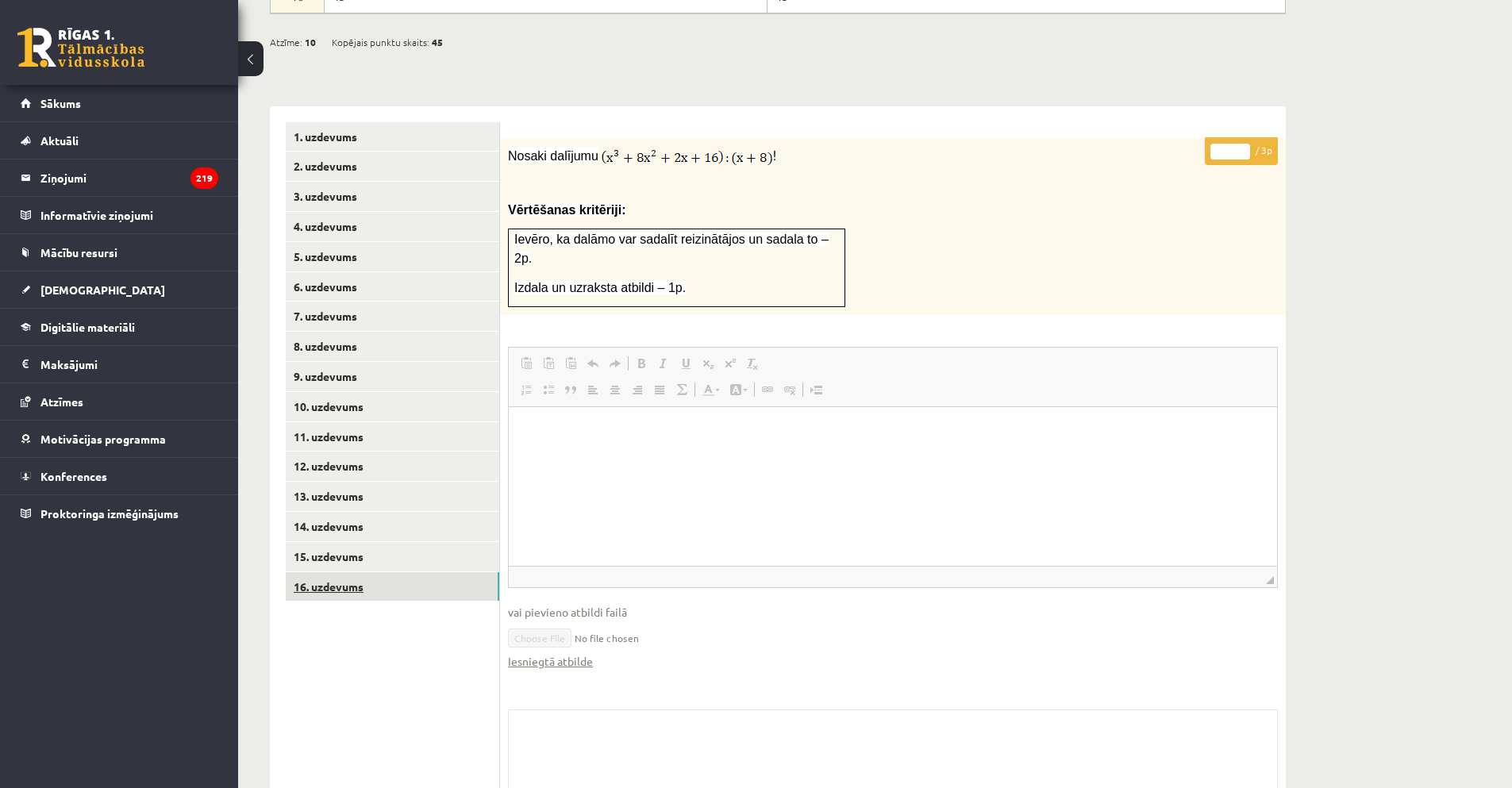
click at [347, 572] on link "16. uzdevums" at bounding box center [392, 587] width 213 height 30
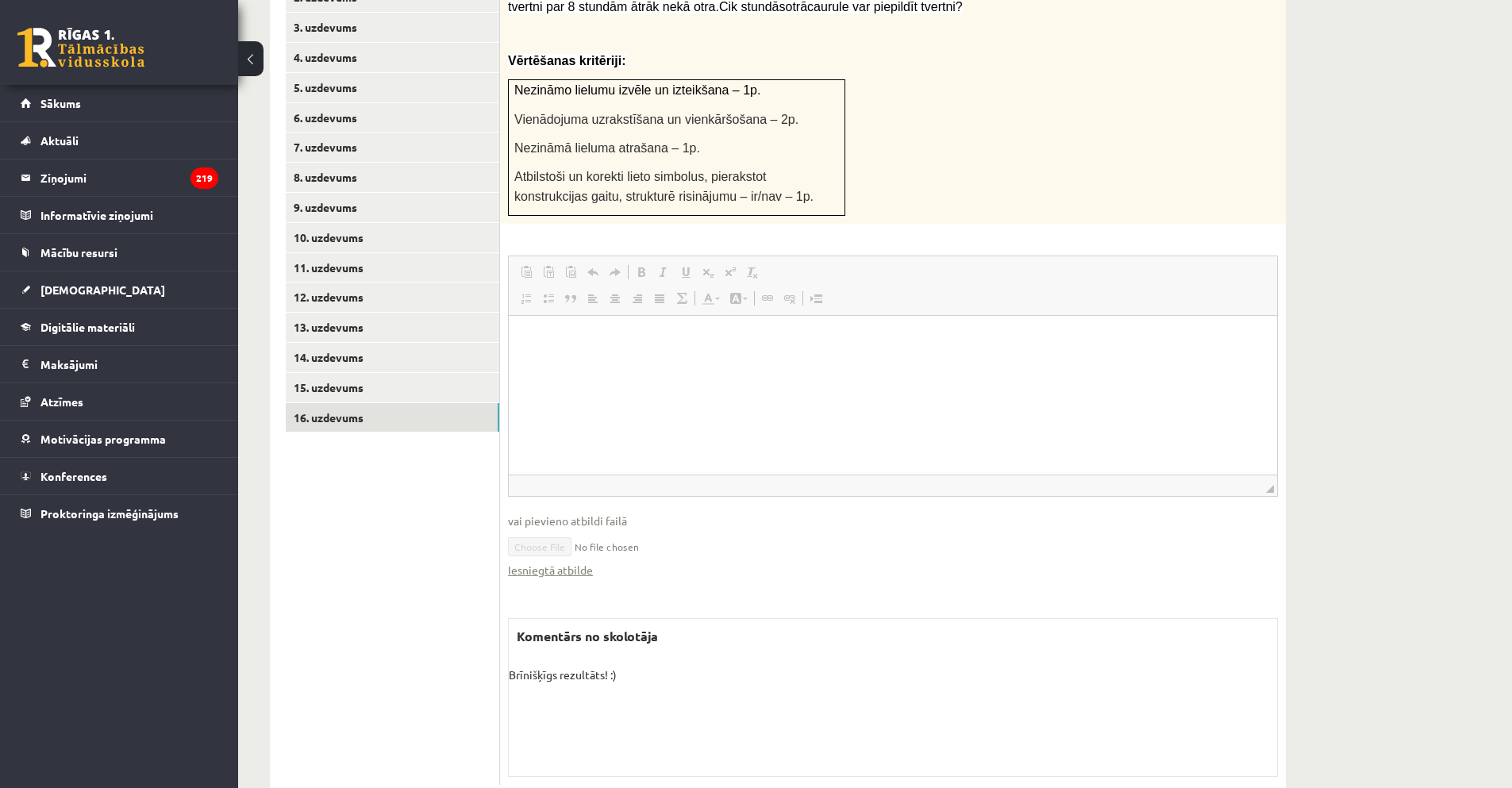
scroll to position [1071, 0]
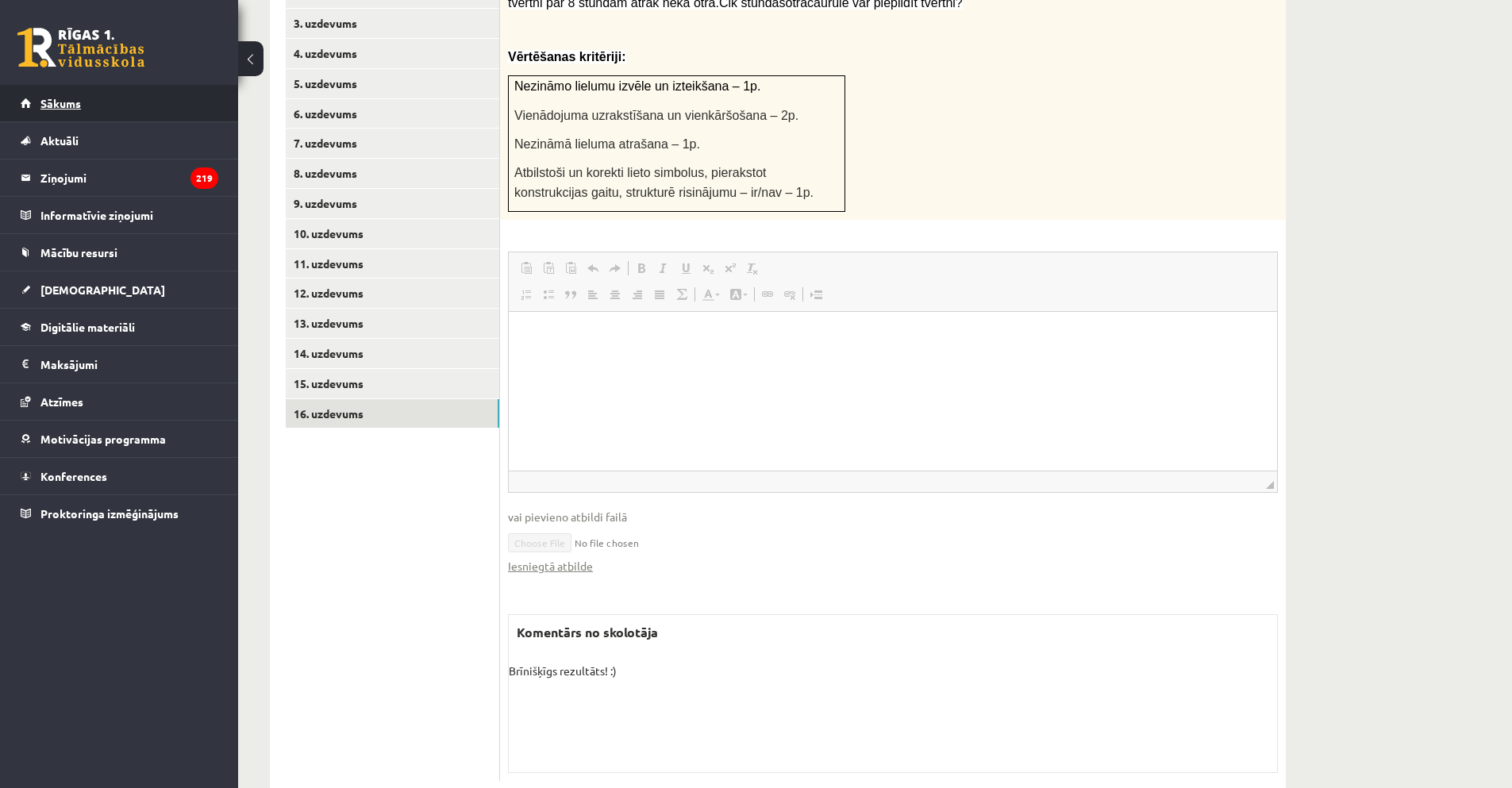
click at [64, 107] on span "Sākums" at bounding box center [61, 103] width 41 height 14
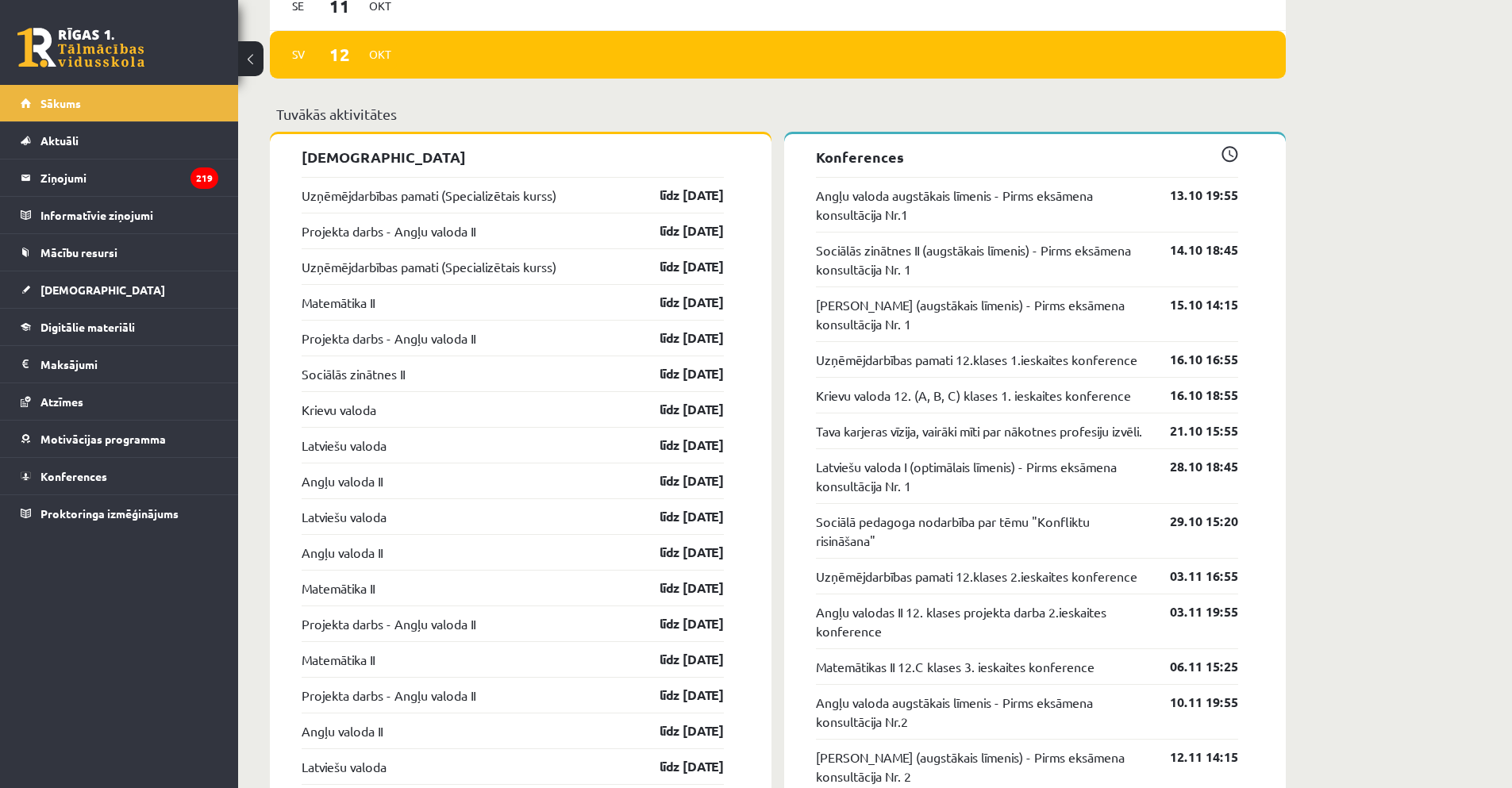
scroll to position [1190, 0]
